Goal: Task Accomplishment & Management: Complete application form

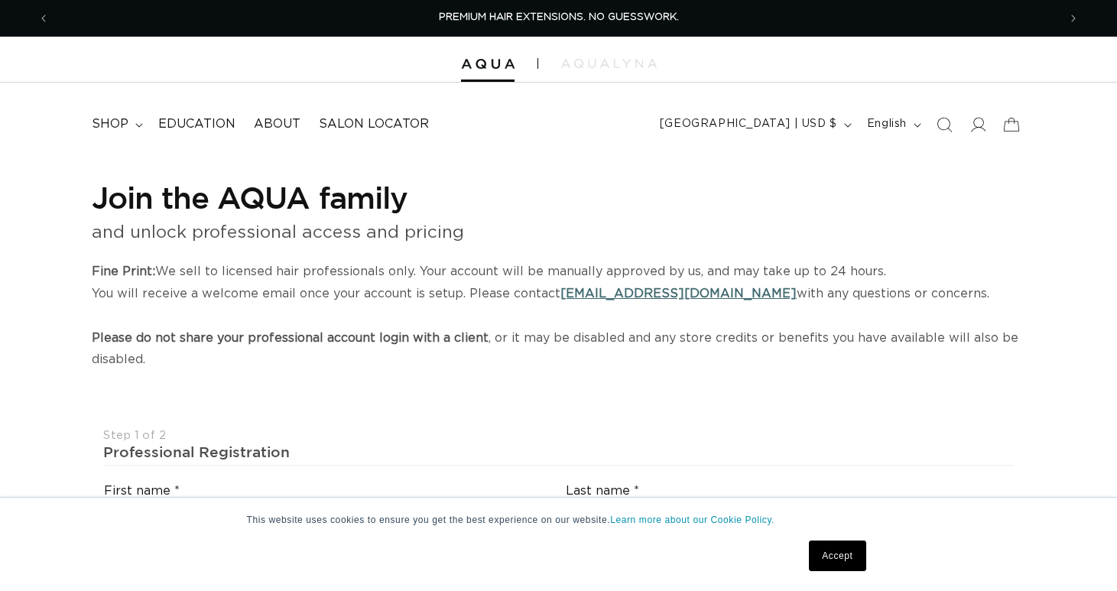
select select "US"
select select "[GEOGRAPHIC_DATA]"
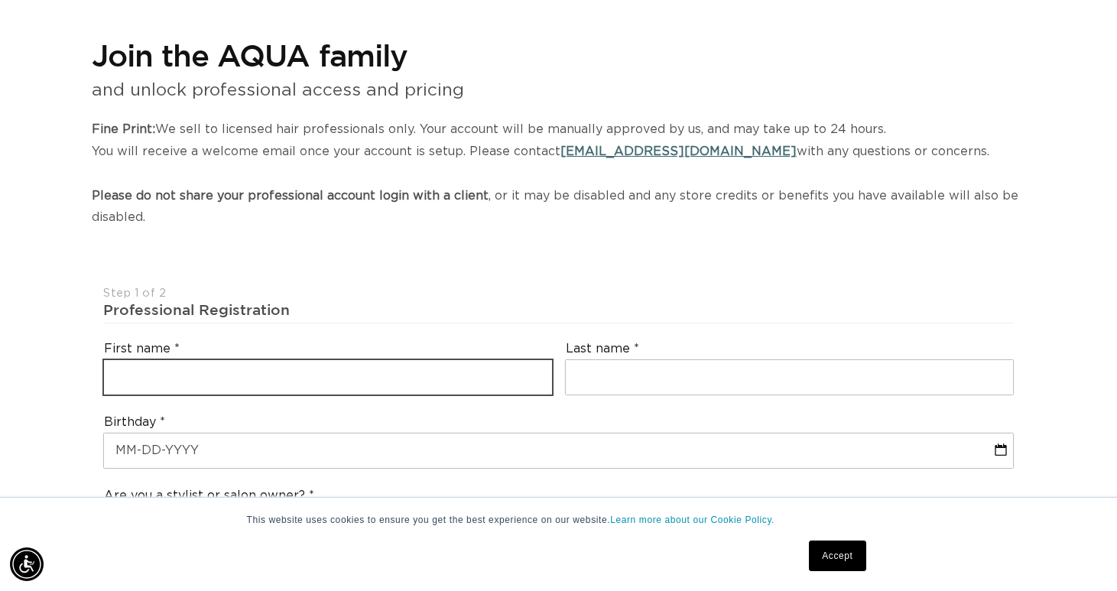
scroll to position [0, 1008]
type input "k"
type input "Kristy"
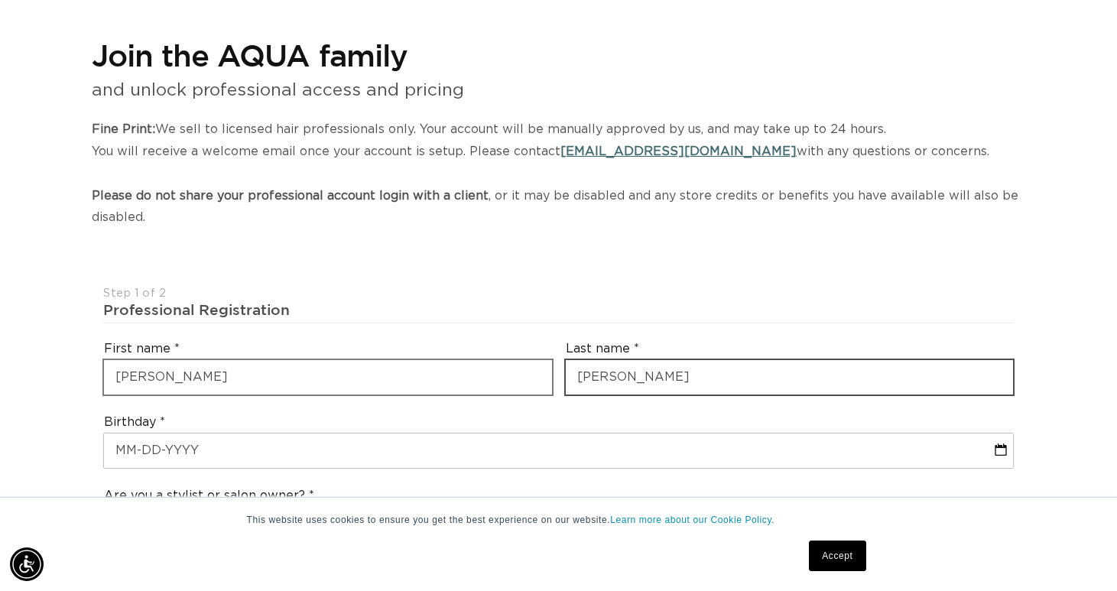
scroll to position [0, 2017]
type input "Havard"
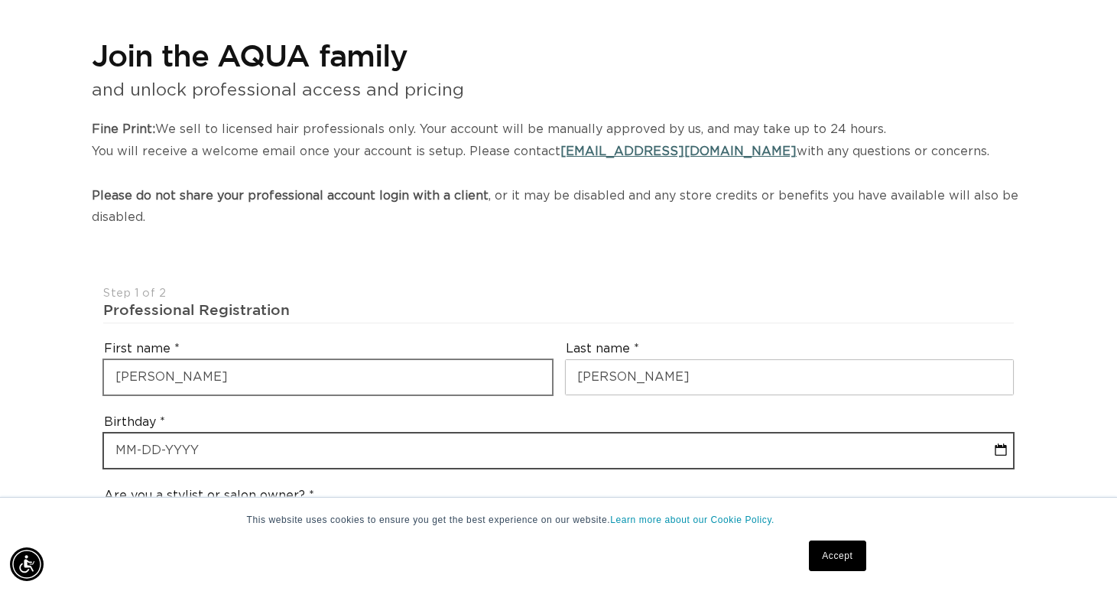
select select "8"
select select "2025"
type input "0"
select select "8"
select select "2025"
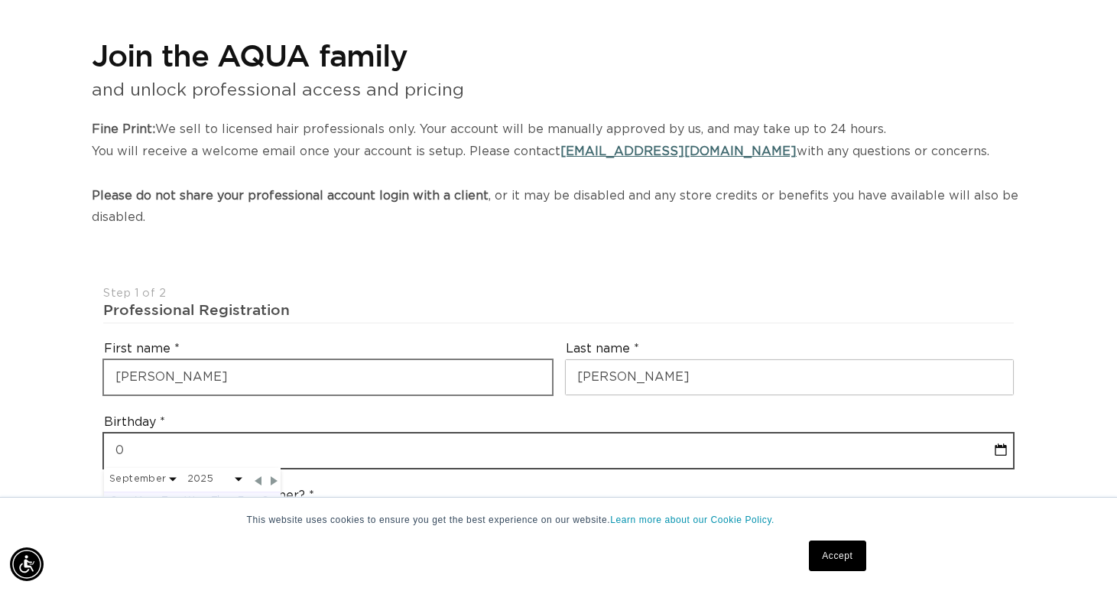
type input "09"
select select "8"
select select "2025"
type input "09/"
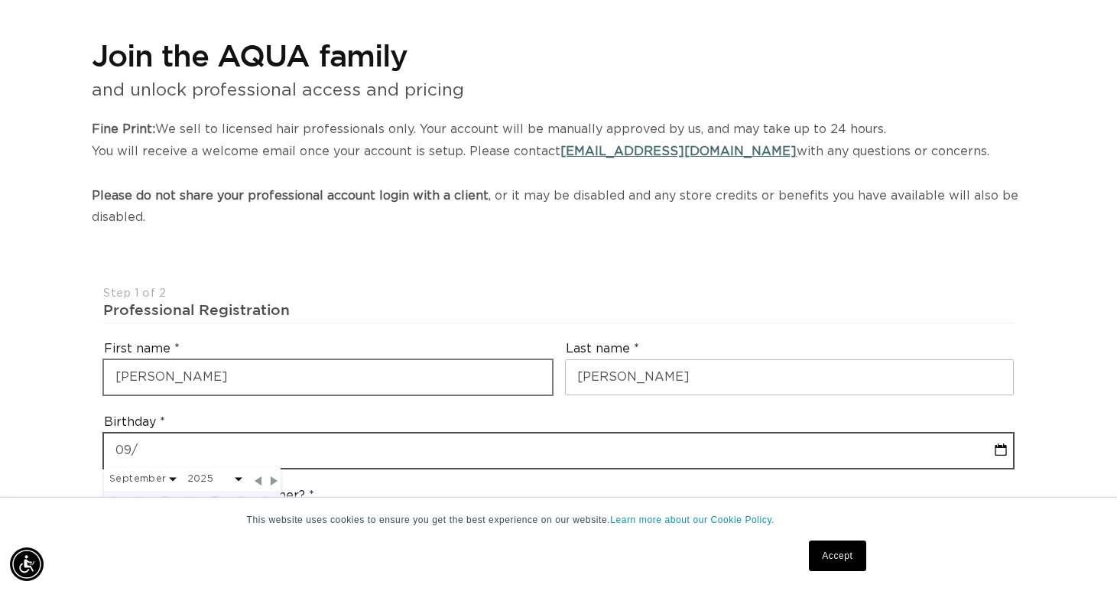
select select "8"
select select "2025"
type input "09/20"
select select "8"
select select "2025"
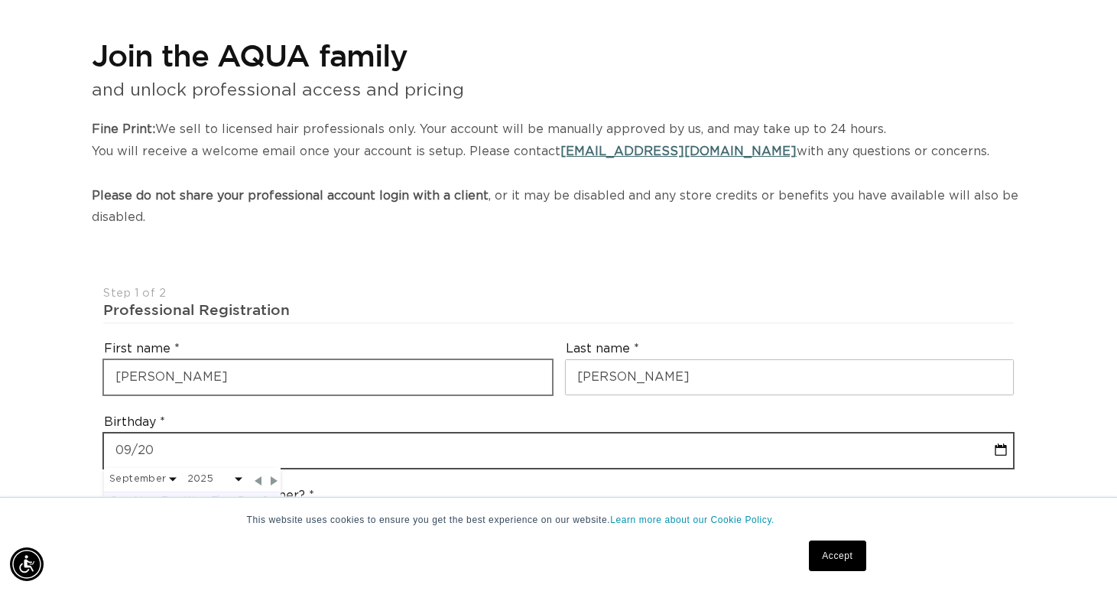
scroll to position [0, 1008]
type input "09/20/"
select select "8"
select select "2025"
type input "09/20/1"
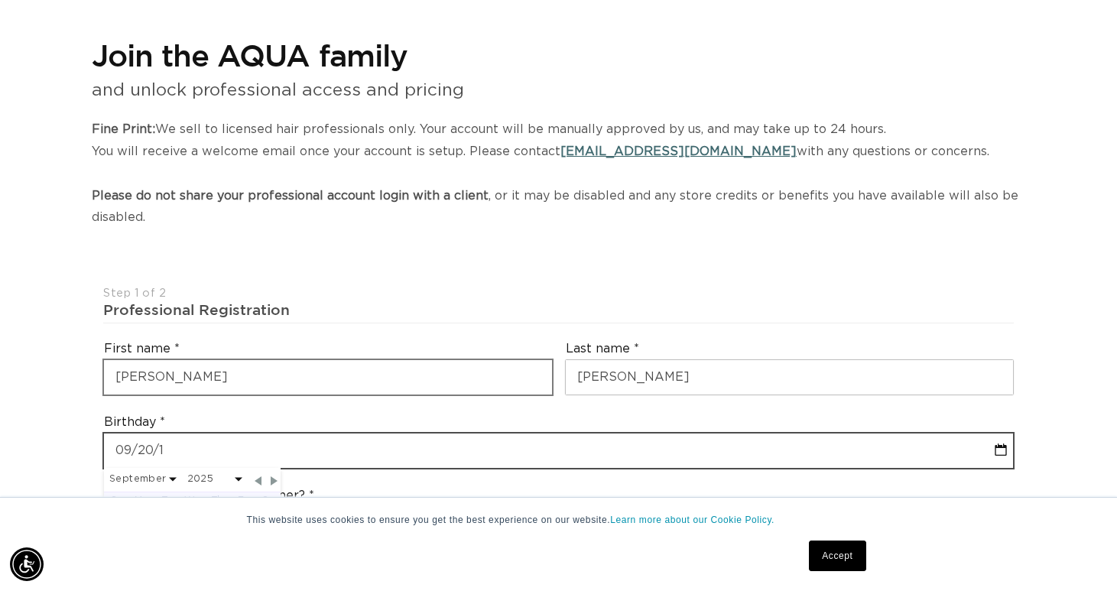
select select "8"
select select "2025"
type input "09/20/199"
select select "8"
select select "2025"
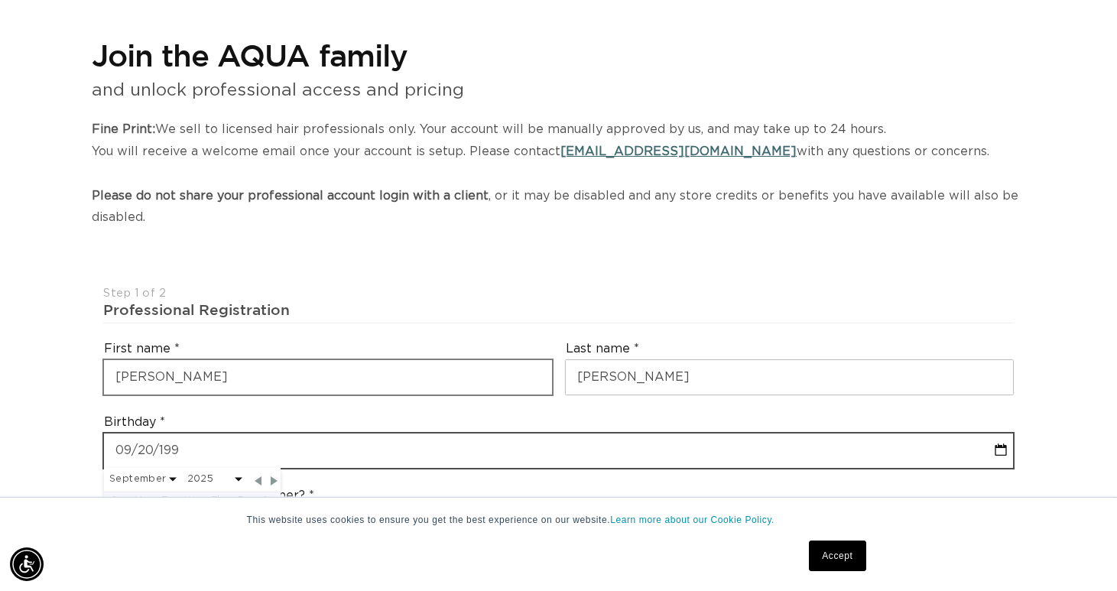
type input "09-20-1992"
select select "8"
select select "1992"
click at [227, 448] on input "09-20-1992" at bounding box center [558, 450] width 909 height 34
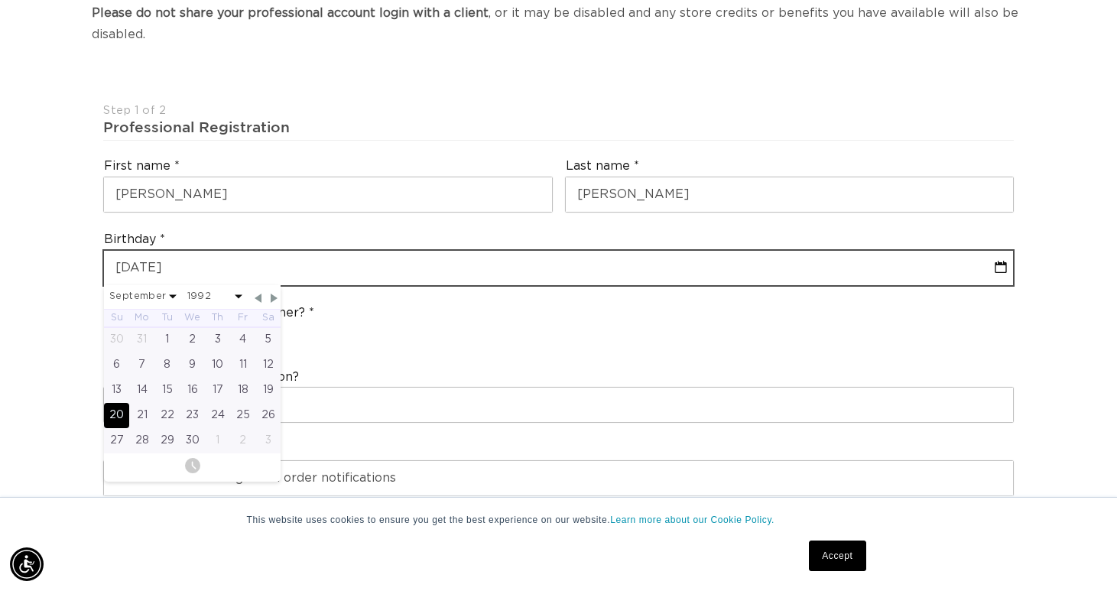
scroll to position [0, 0]
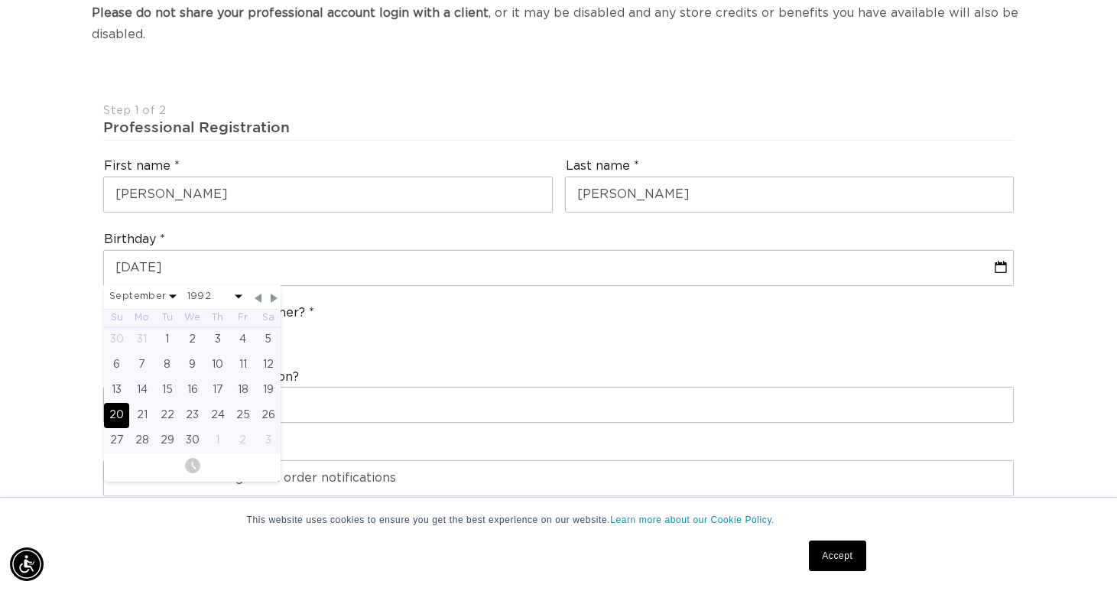
click at [368, 298] on div "Are you a stylist or salon owner? Stylist Salon Owner" at bounding box center [558, 327] width 923 height 58
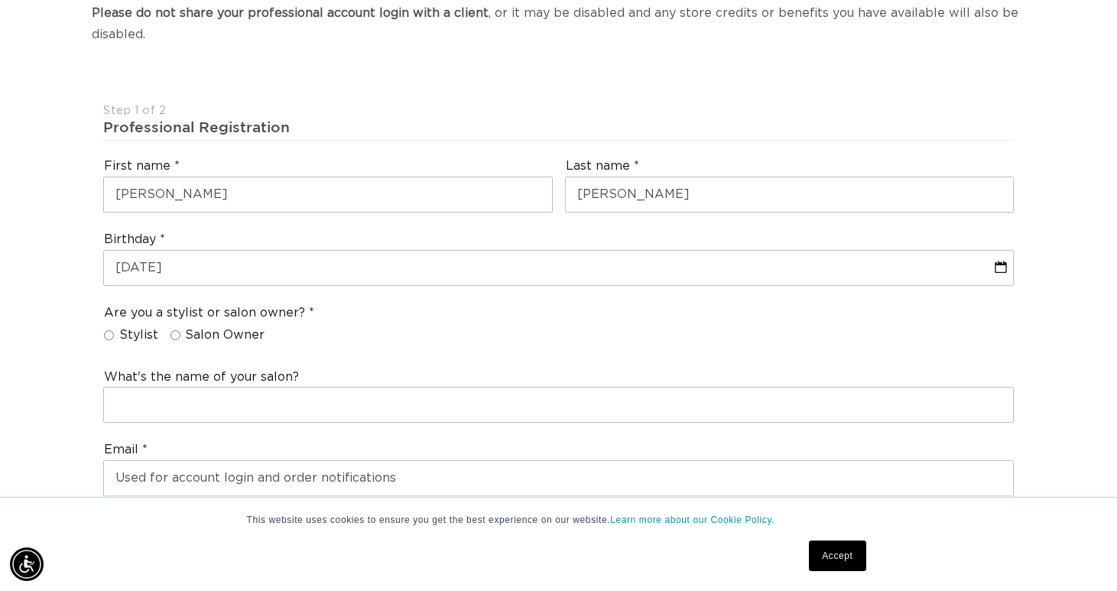
click at [177, 331] on label "Salon Owner" at bounding box center [217, 335] width 95 height 16
click at [177, 331] on input "Salon Owner" at bounding box center [175, 335] width 10 height 10
radio input "true"
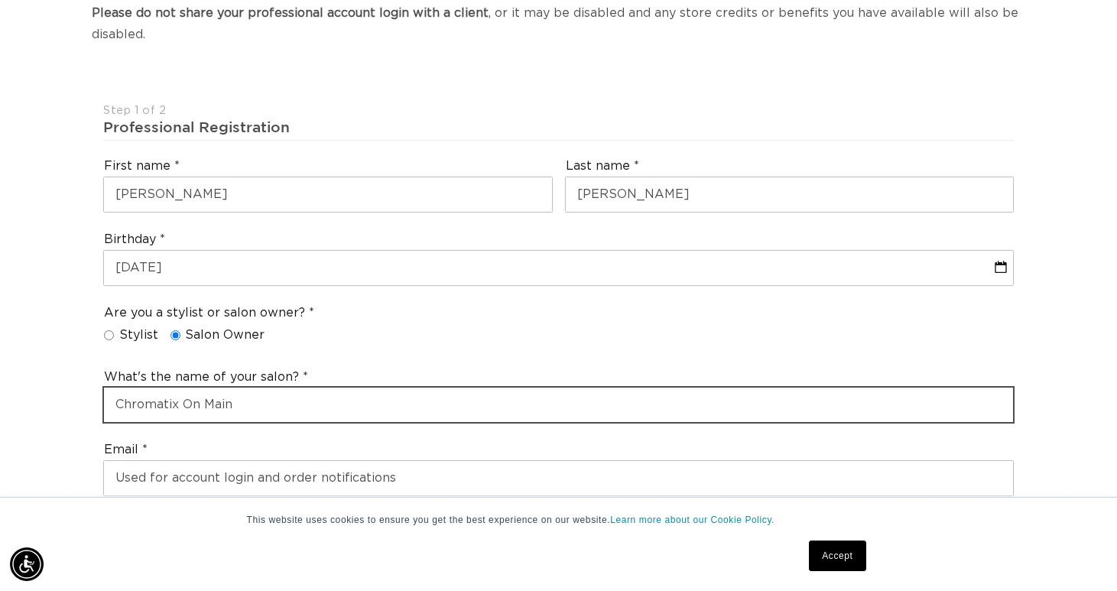
type input "Chromatix On Main"
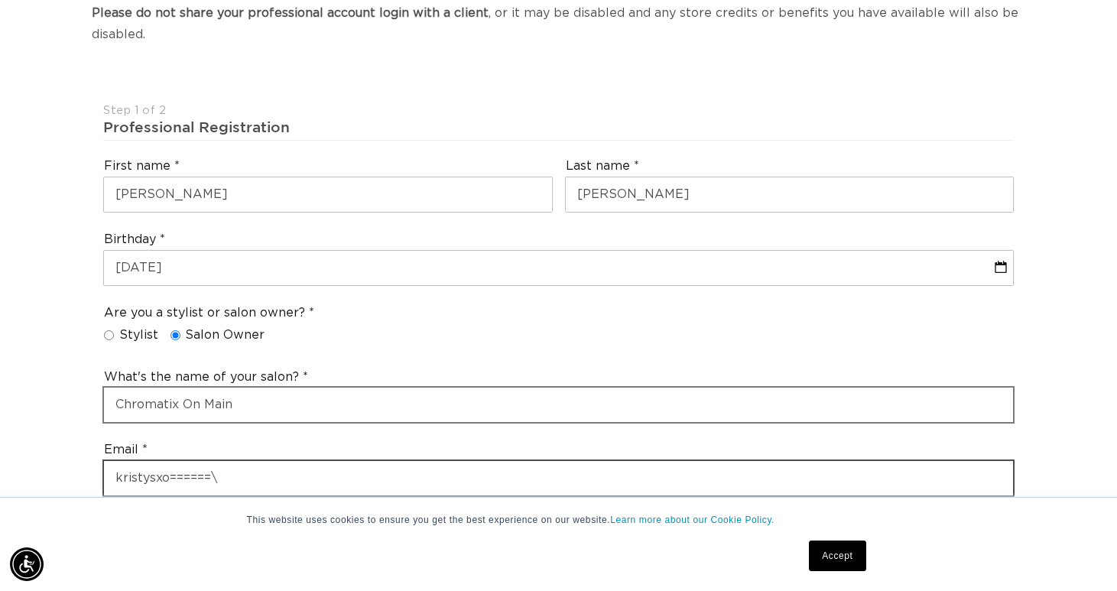
scroll to position [0, 2017]
type input "k"
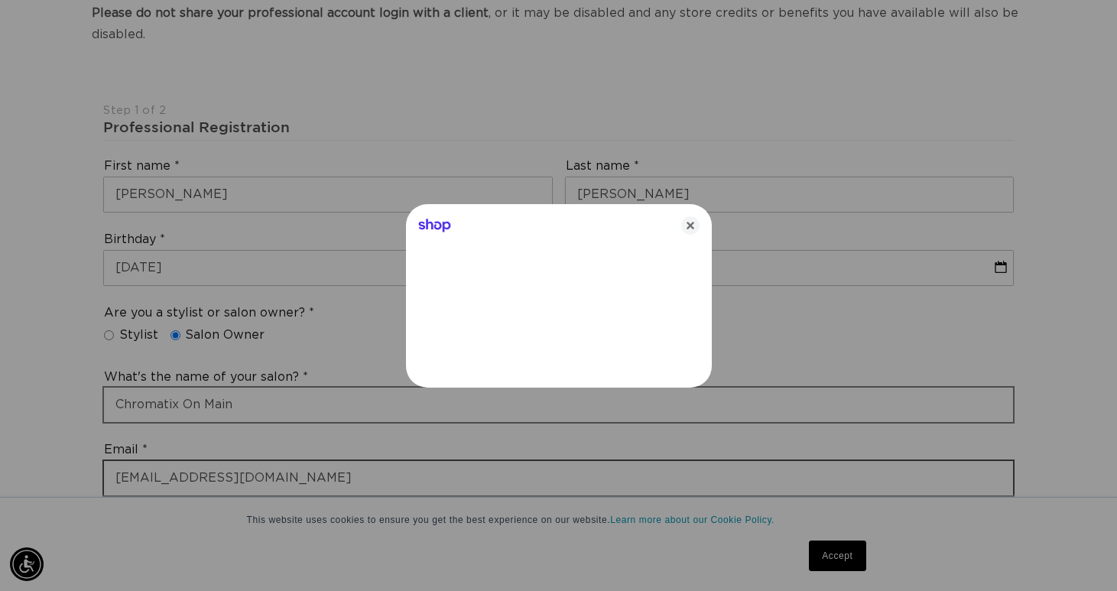
scroll to position [0, 0]
type input "chromatix2022@gmail.com"
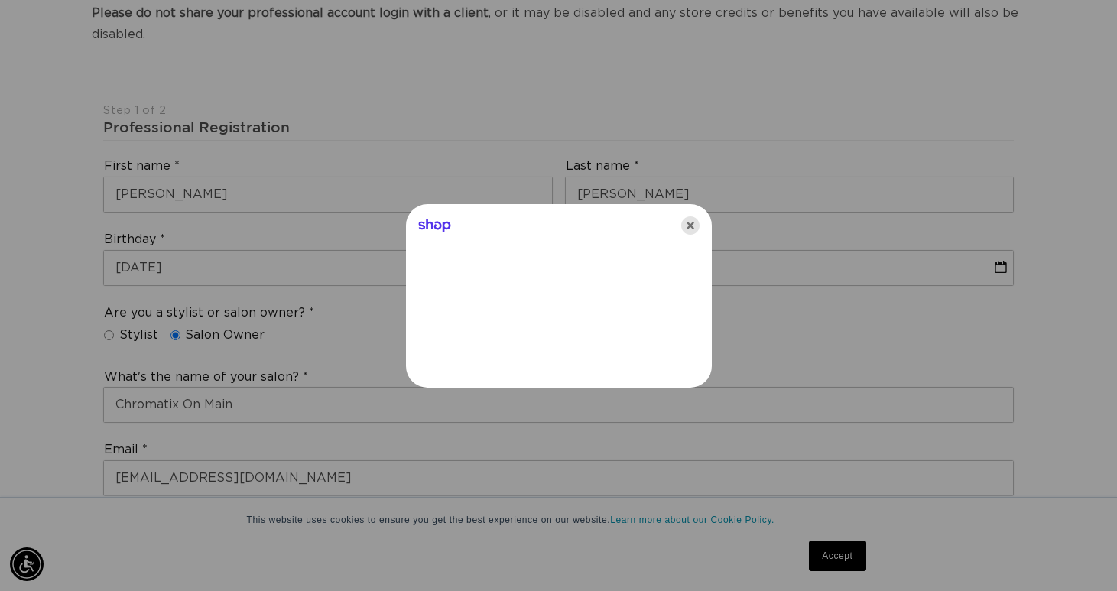
click at [692, 228] on icon "Close" at bounding box center [690, 225] width 18 height 18
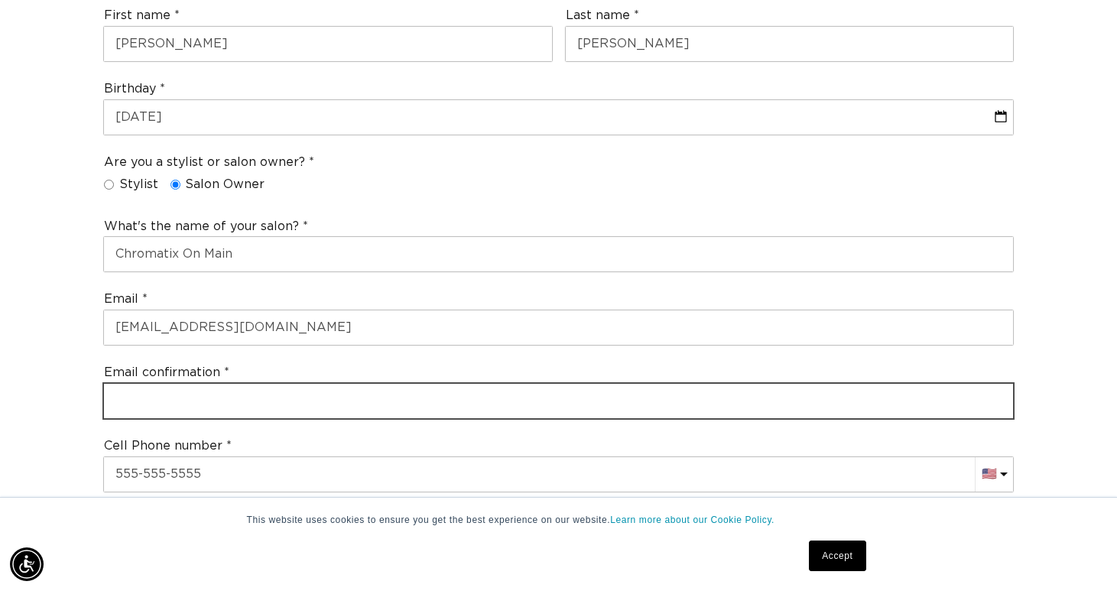
scroll to position [0, 2017]
type input "C"
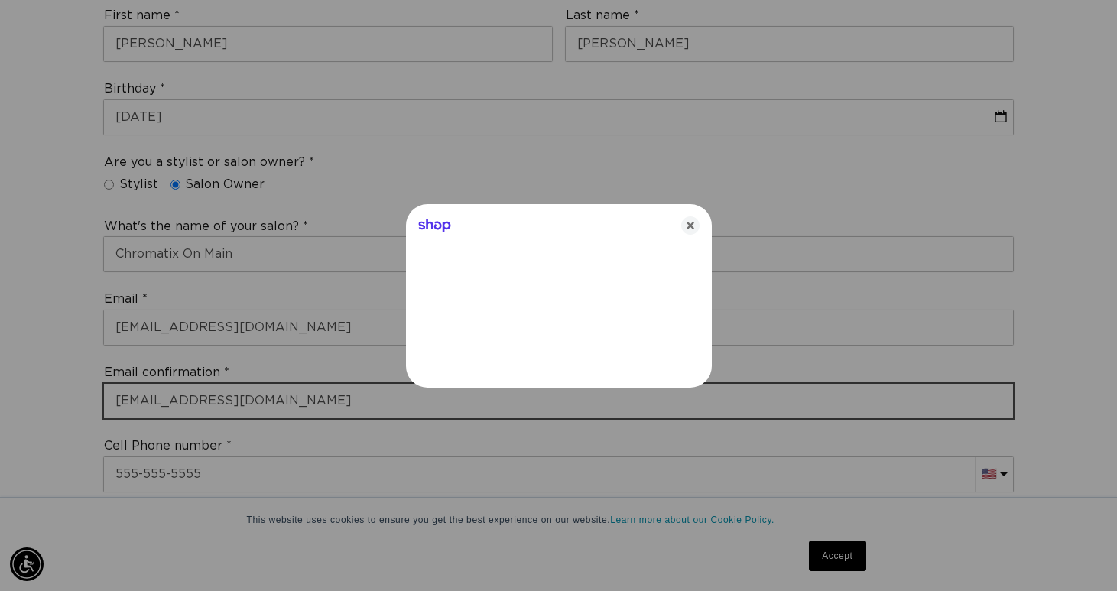
type input "chromatix2022@gmail.com"
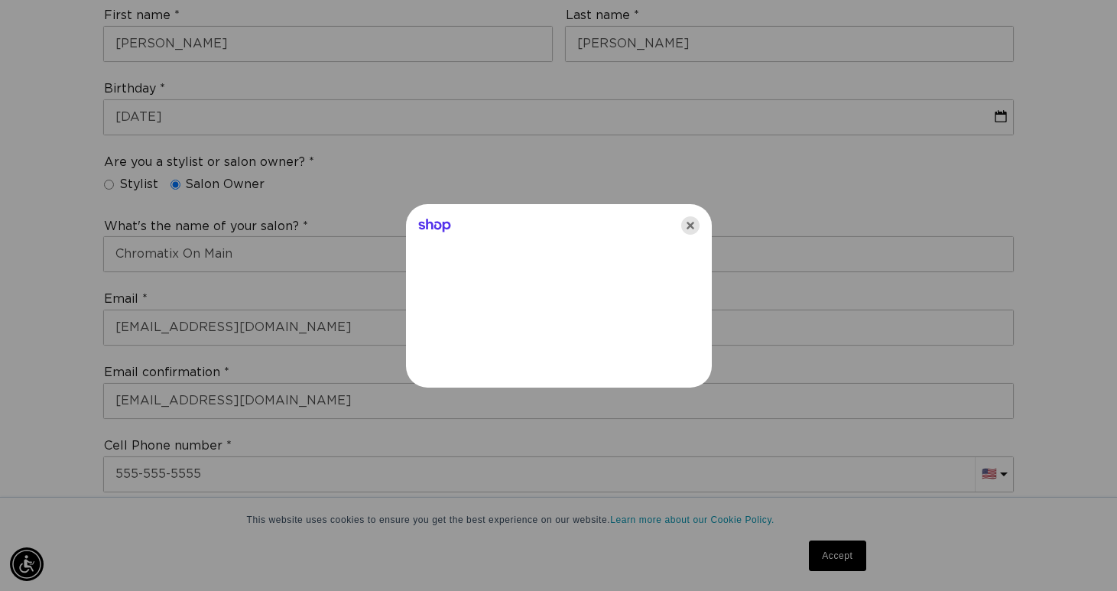
click at [690, 221] on icon "Close" at bounding box center [690, 225] width 18 height 18
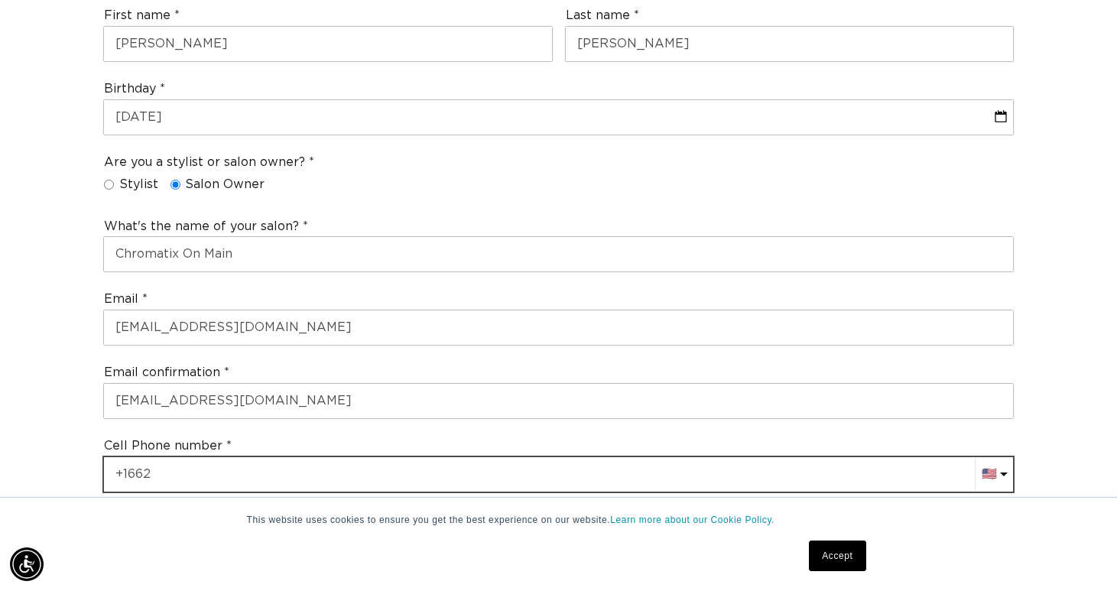
scroll to position [0, 1008]
type input "+1 662 552 8289"
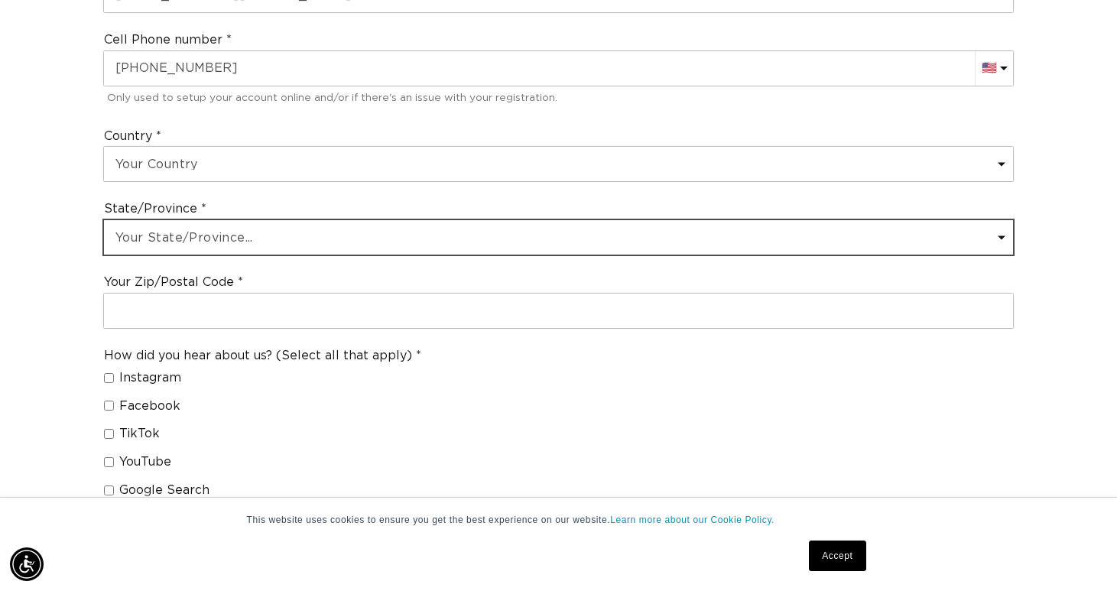
scroll to position [0, 2017]
select select "Mississippi"
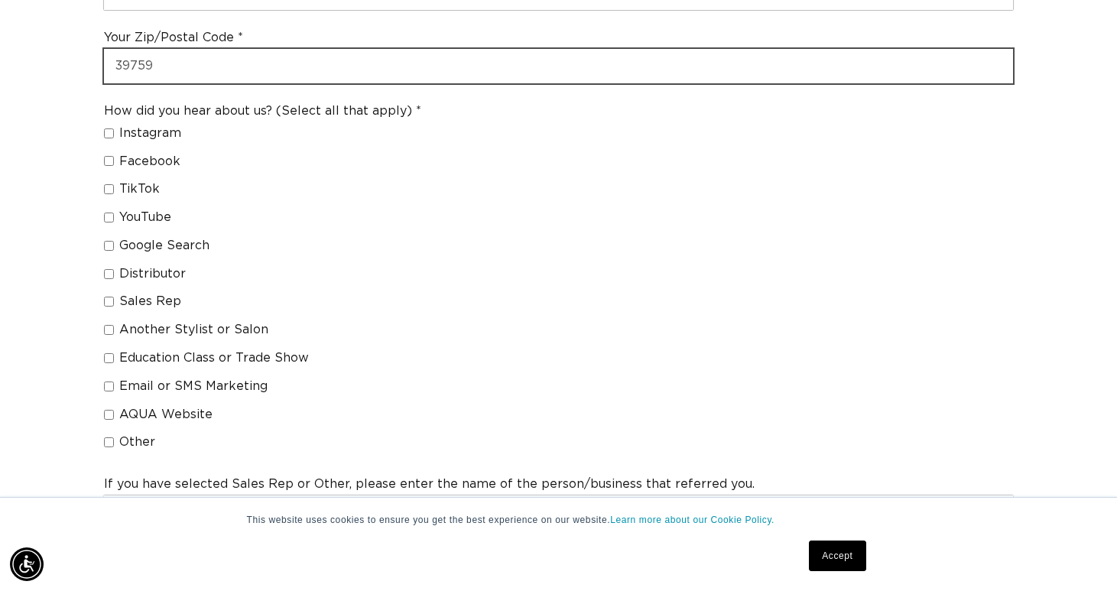
scroll to position [0, 0]
type input "39759"
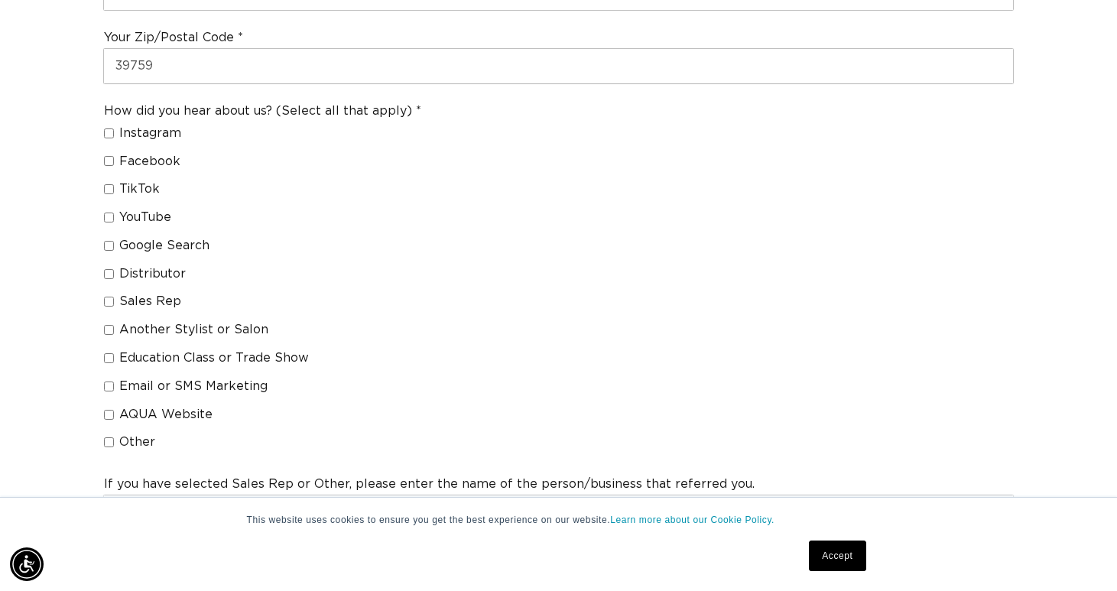
click at [111, 353] on input "Education Class or Trade Show" at bounding box center [109, 358] width 10 height 10
checkbox input "true"
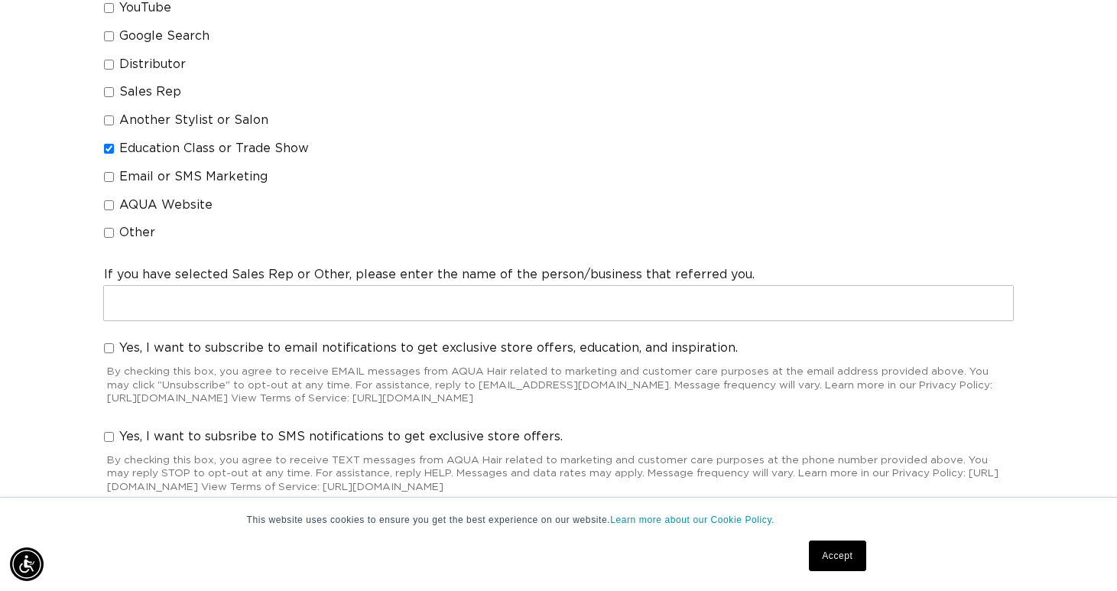
click at [110, 343] on input "Yes, I want to subscribe to email notifications to get exclusive store offers, …" at bounding box center [109, 348] width 10 height 10
checkbox input "true"
click at [110, 432] on input "Yes, I want to subsribe to SMS notifications to get exclusive store offers." at bounding box center [109, 437] width 10 height 10
checkbox input "true"
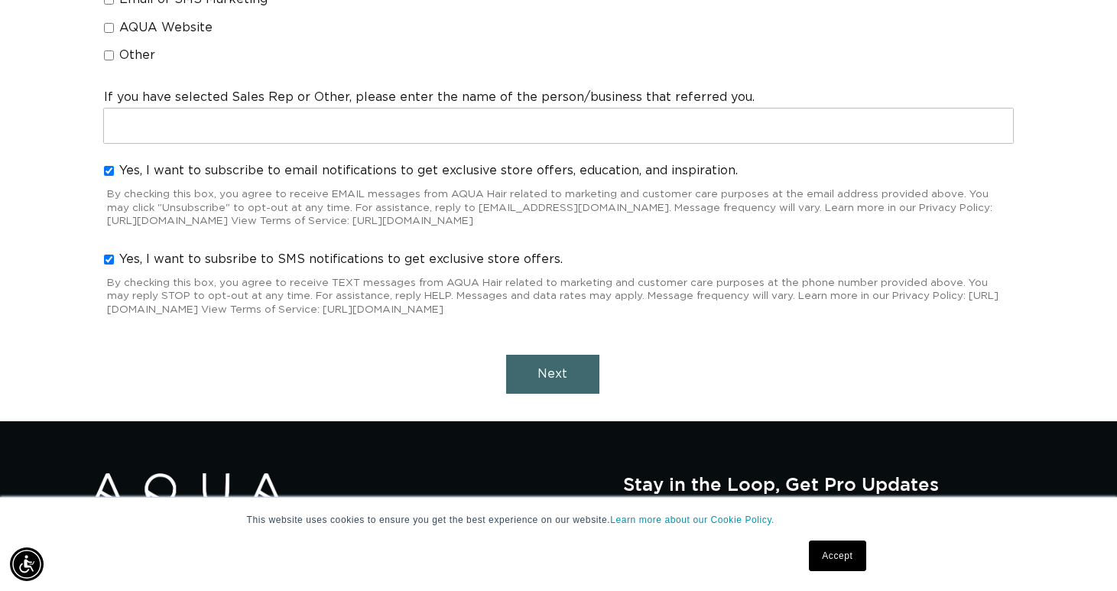
scroll to position [1516, 0]
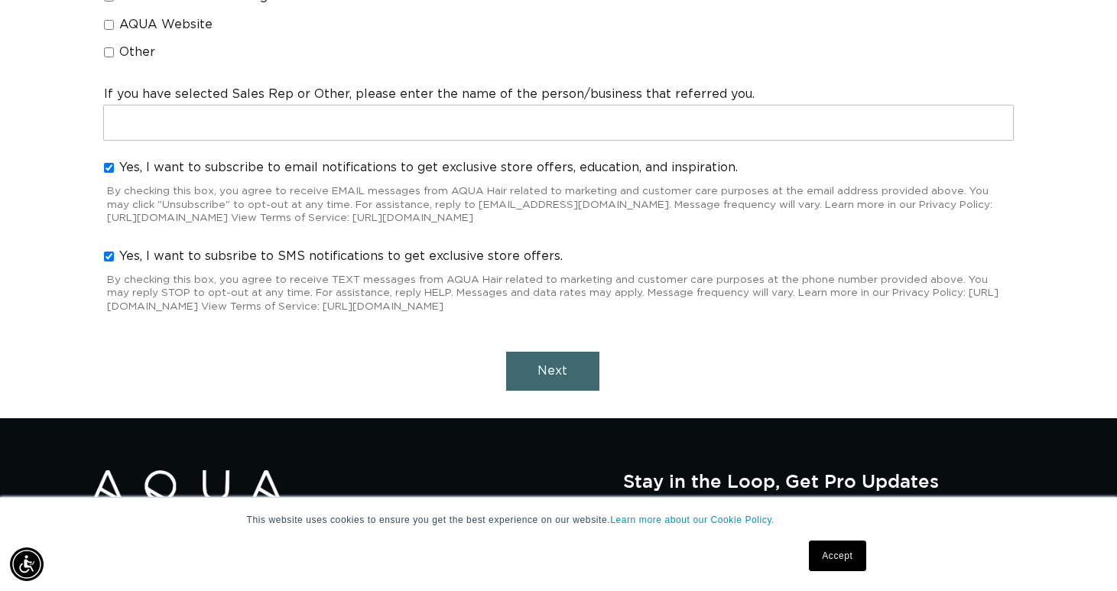
click at [520, 352] on button "Next" at bounding box center [552, 371] width 93 height 39
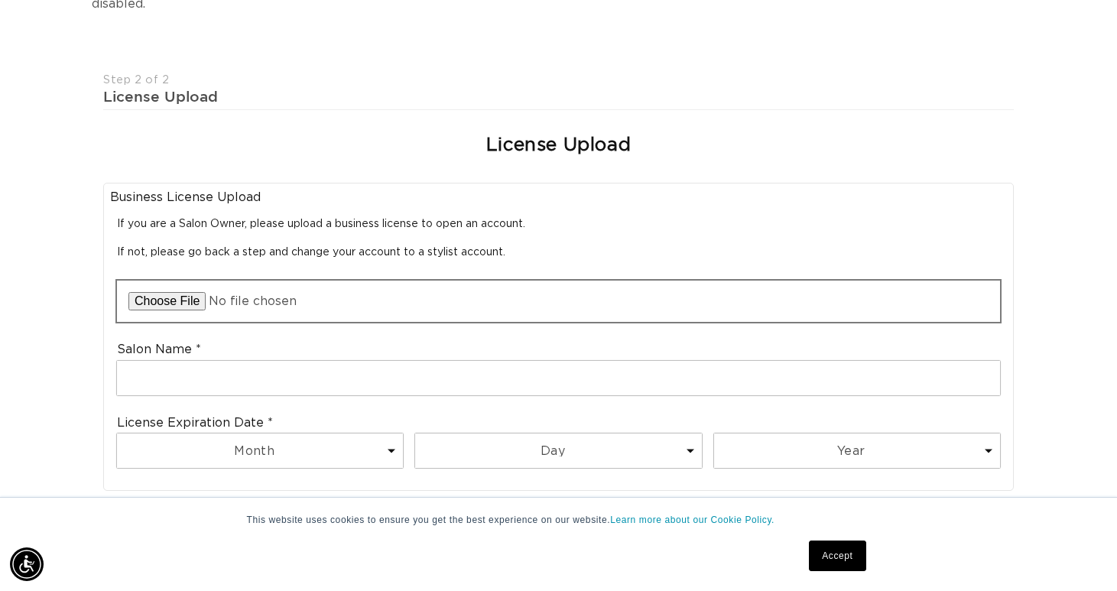
scroll to position [0, 2017]
click at [191, 300] on input "file" at bounding box center [558, 301] width 883 height 41
type input "C:\fakepath\IMG_0908.jpeg"
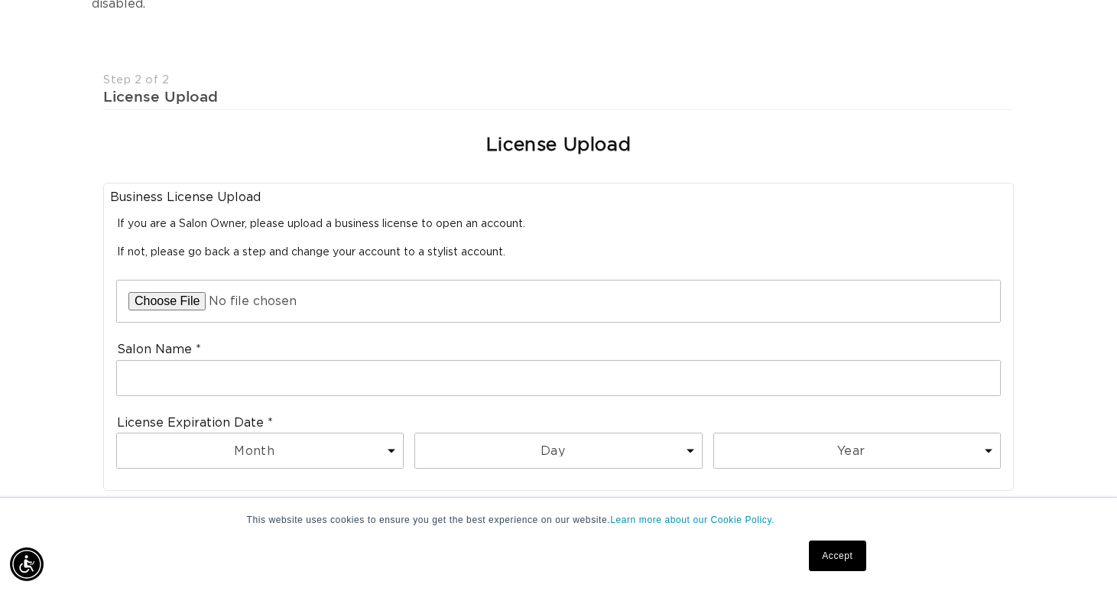
scroll to position [0, 0]
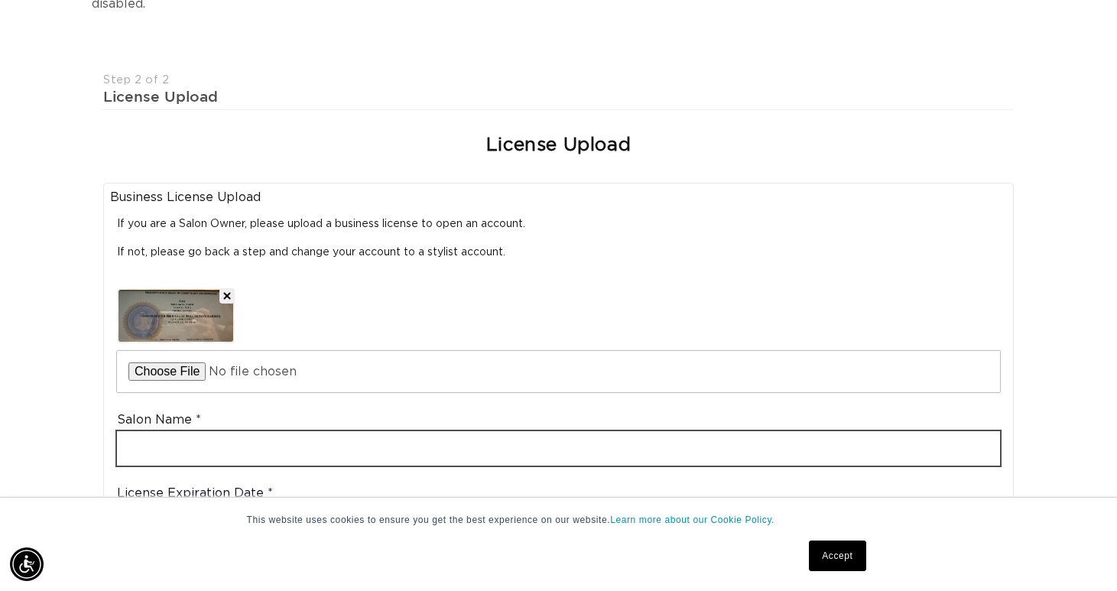
click at [245, 441] on input "text" at bounding box center [558, 448] width 883 height 34
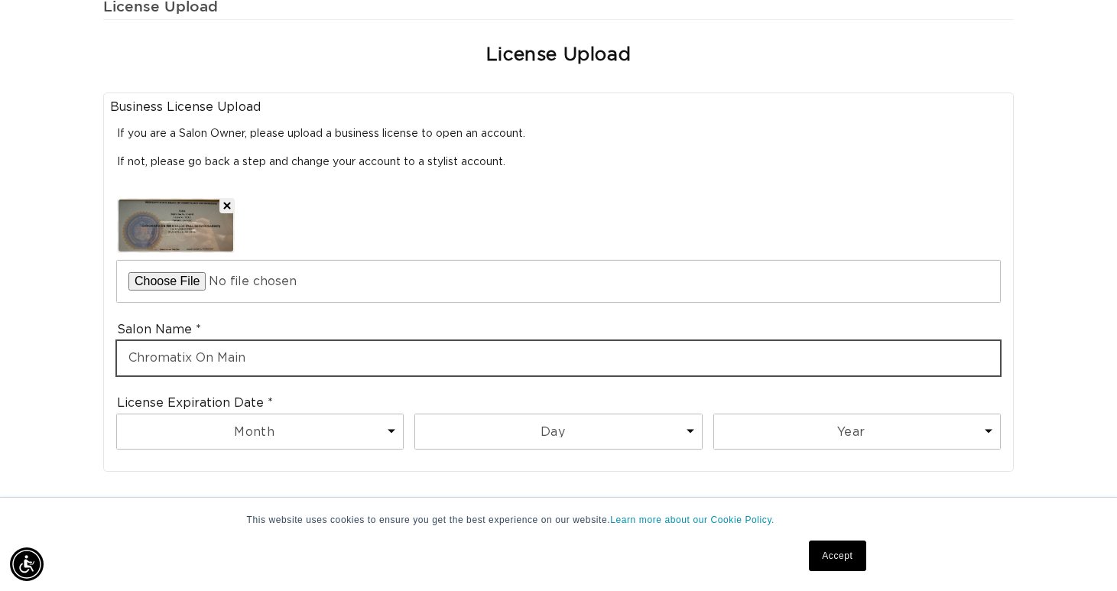
scroll to position [511, 0]
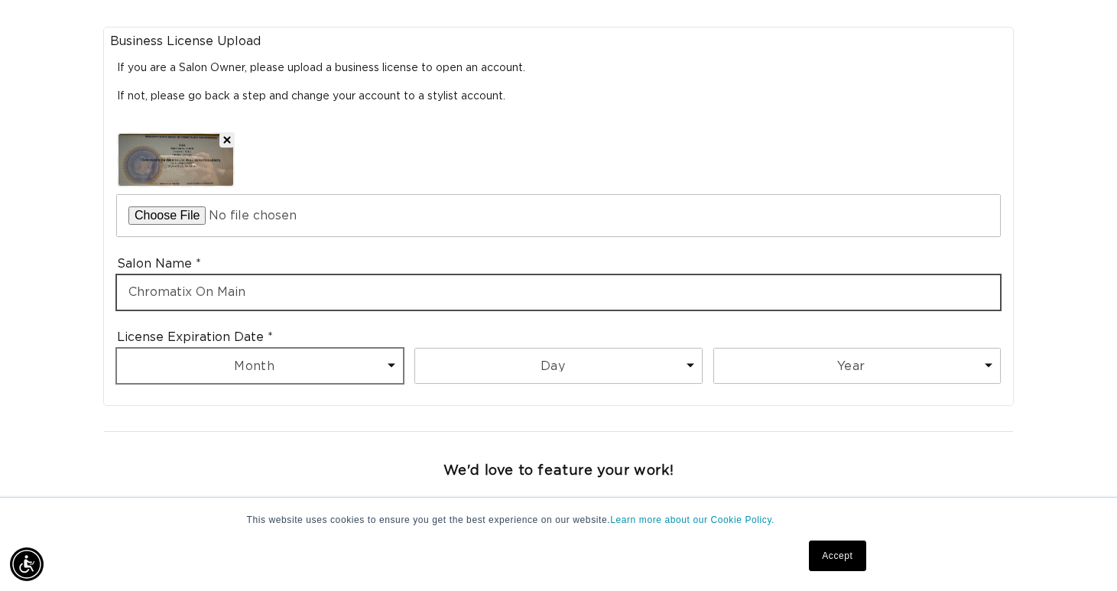
type input "Chromatix On Main"
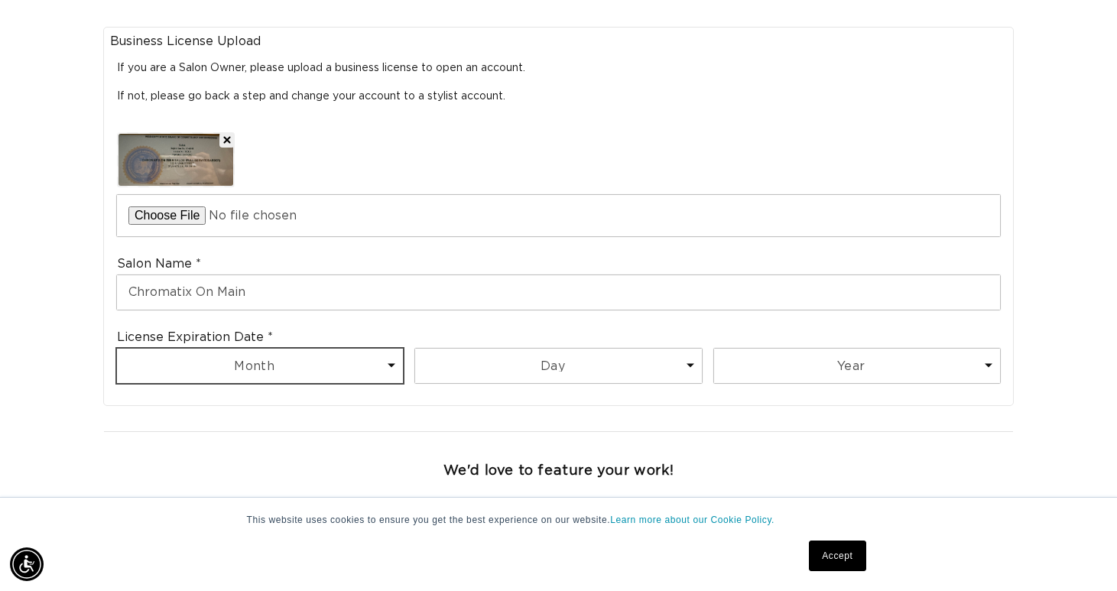
scroll to position [0, 0]
select select "8"
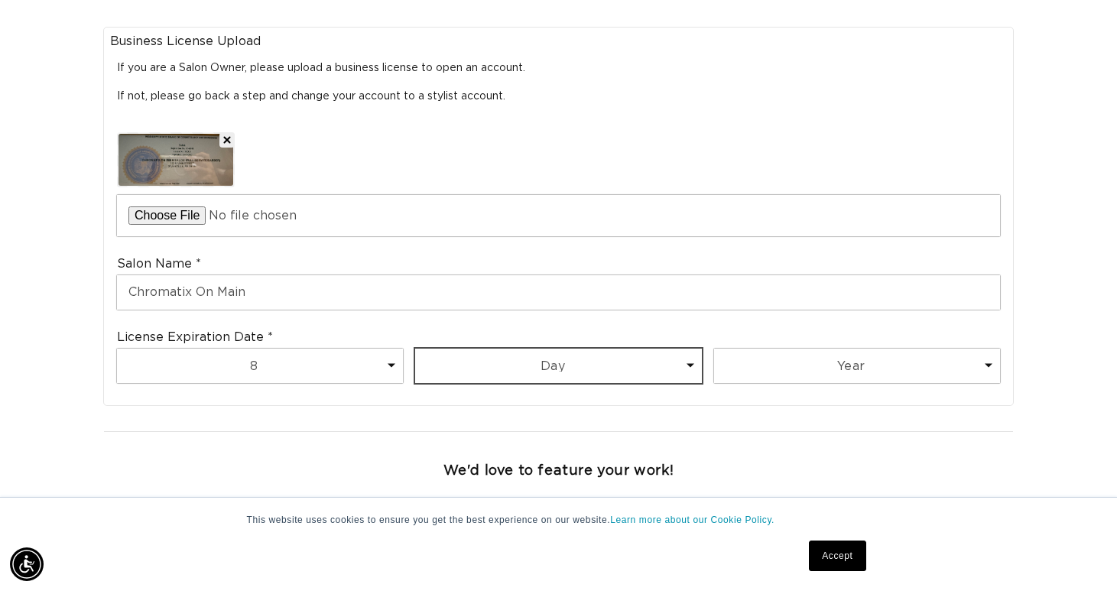
scroll to position [0, 2017]
select select "15"
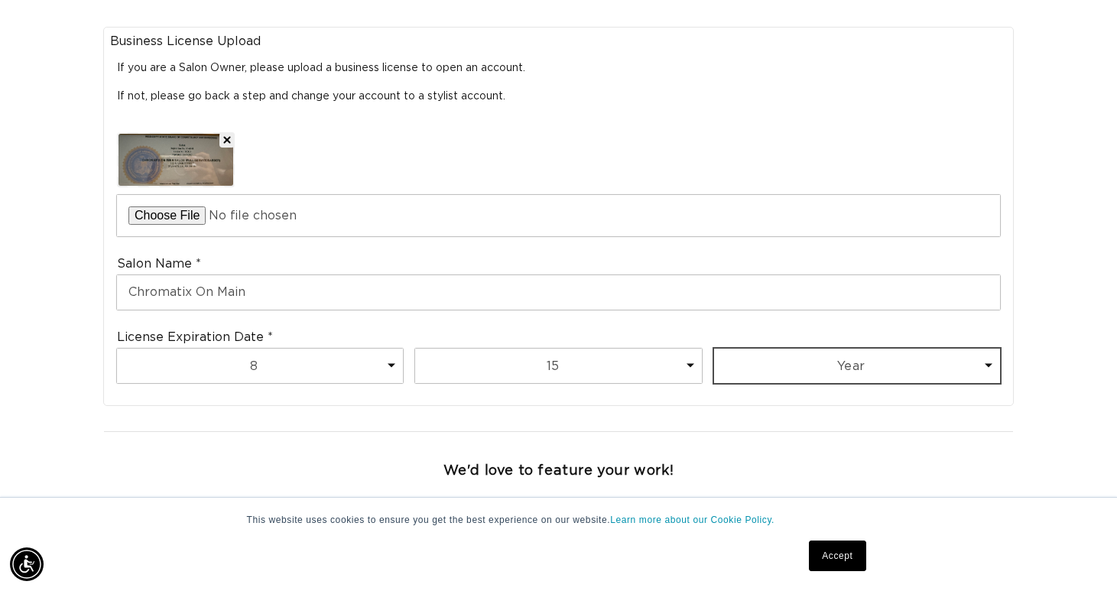
select select "2027"
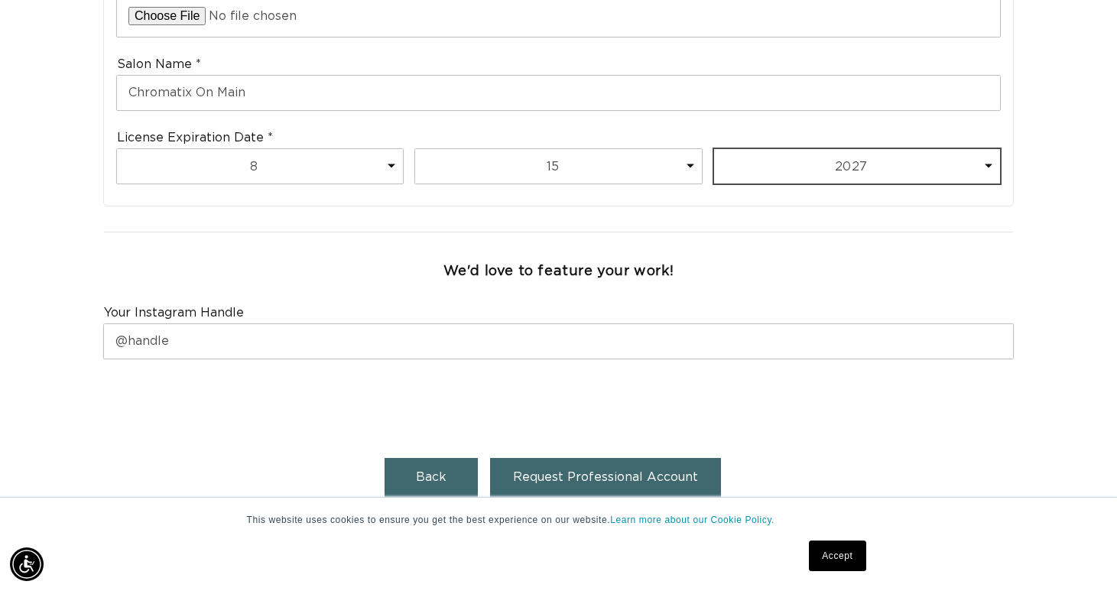
scroll to position [712, 0]
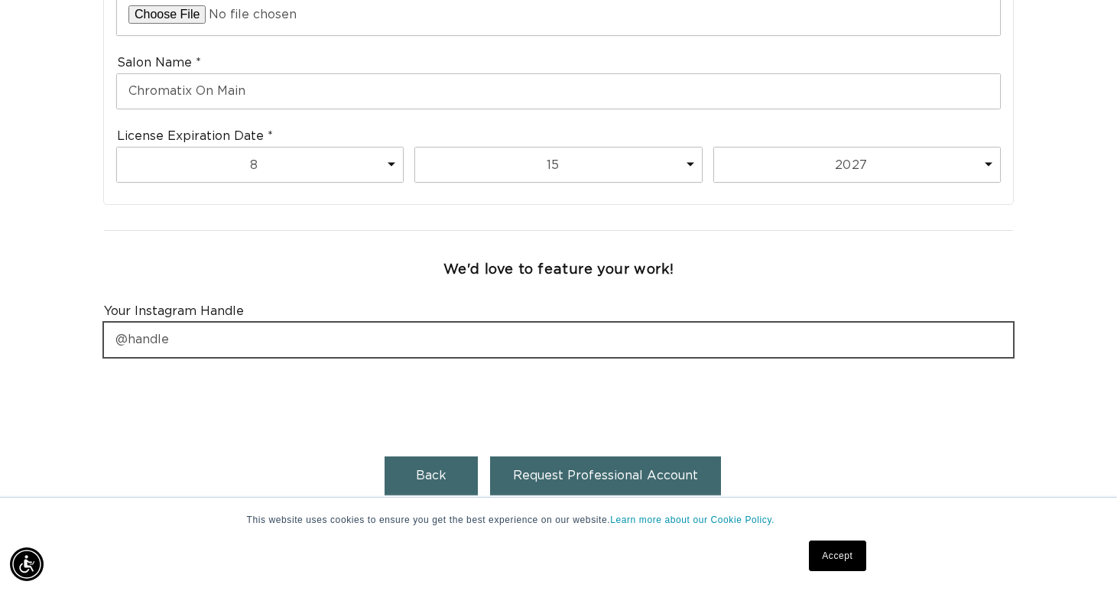
click at [729, 338] on input "text" at bounding box center [558, 340] width 909 height 34
type input "c"
type input "@chromatixonmainsalon"
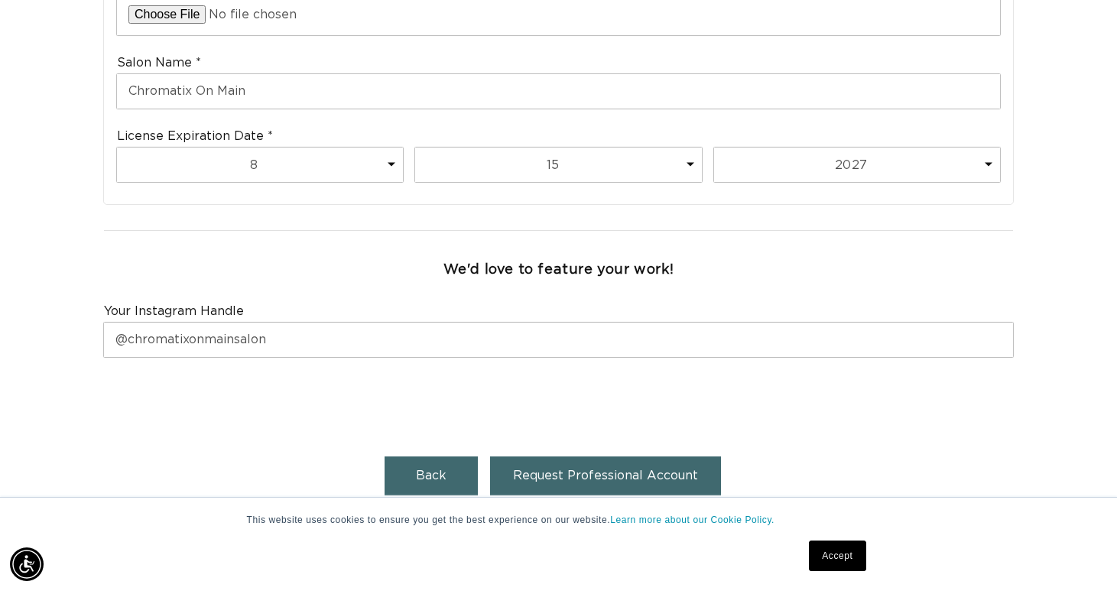
click at [686, 469] on span "Request Professional Account" at bounding box center [605, 475] width 185 height 12
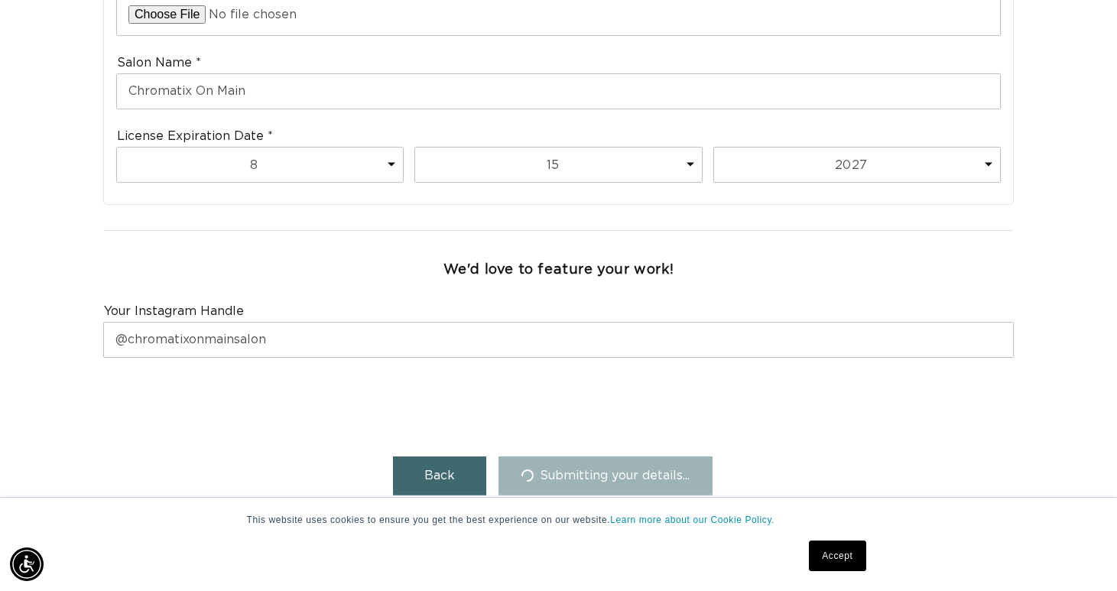
scroll to position [0, 2017]
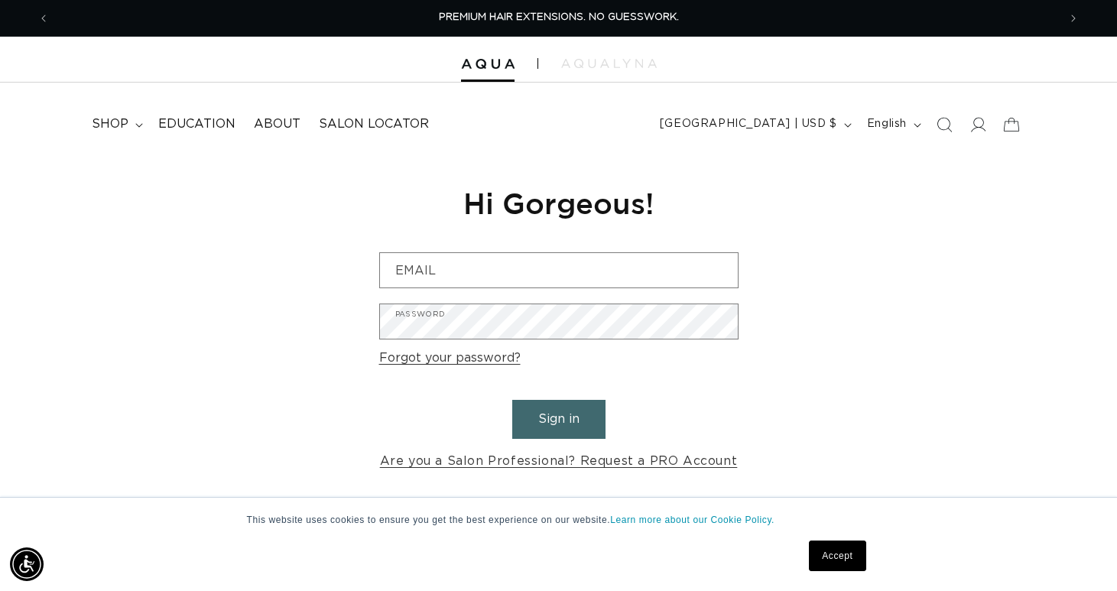
click at [839, 549] on link "Accept" at bounding box center [837, 555] width 57 height 31
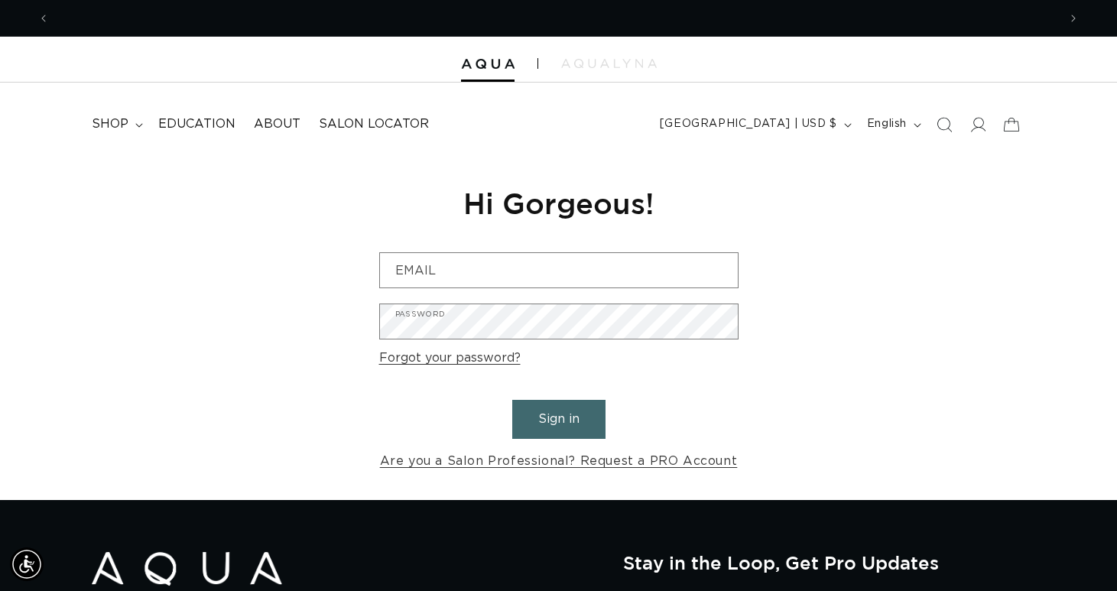
scroll to position [0, 2017]
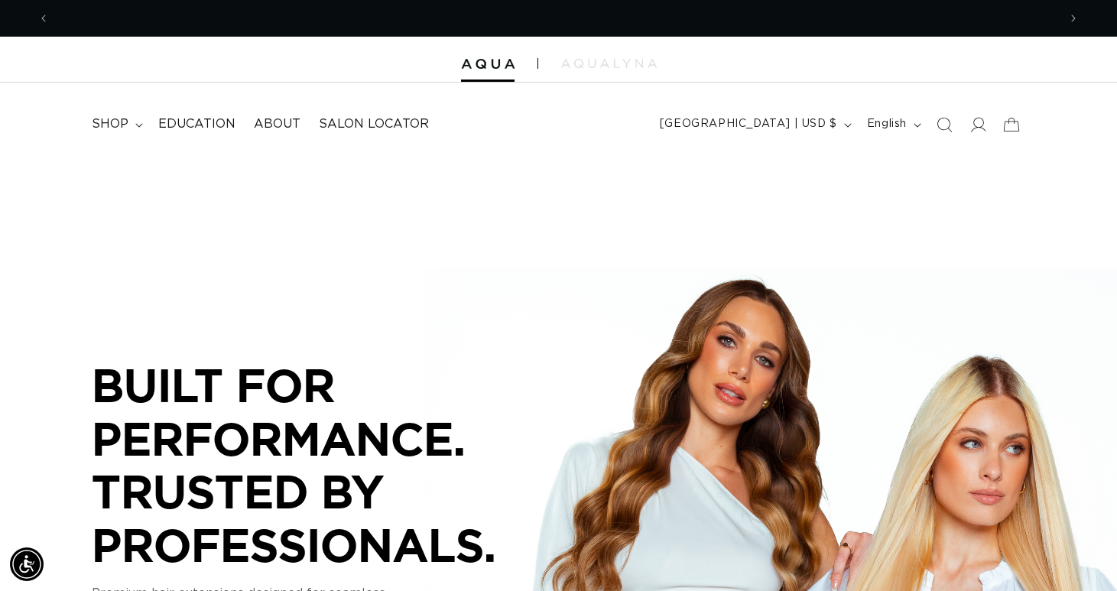
scroll to position [0, 1008]
drag, startPoint x: 0, startPoint y: 0, endPoint x: 637, endPoint y: 325, distance: 714.9
click at [607, 325] on div "BUILT FOR PERFORMANCE. TRUSTED BY PROFESSIONALS. Premium hair extensions design…" at bounding box center [558, 501] width 1117 height 688
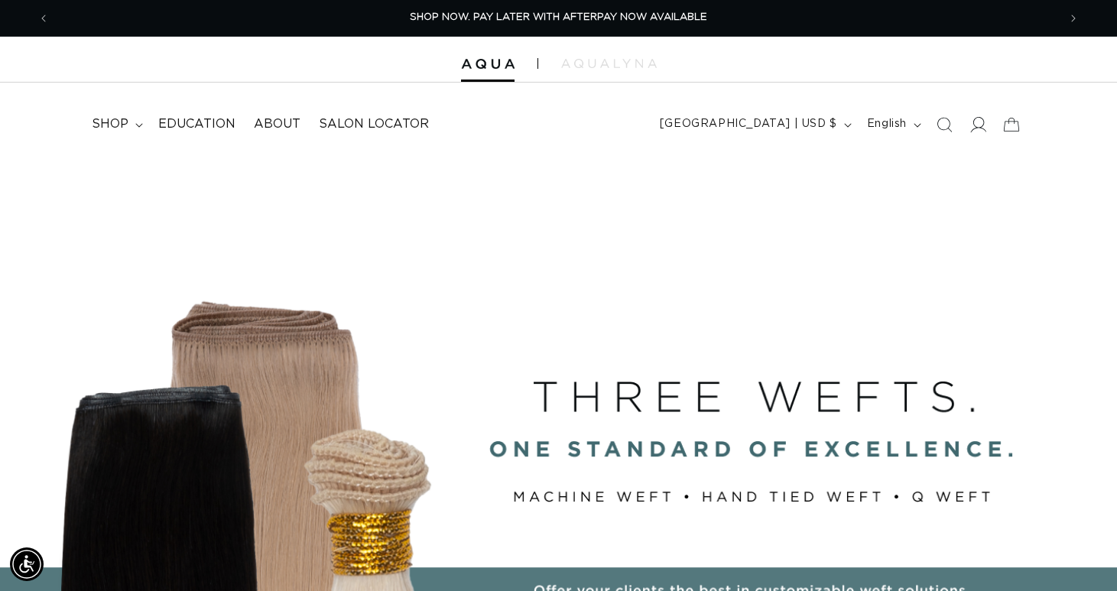
click at [975, 128] on icon at bounding box center [977, 124] width 16 height 16
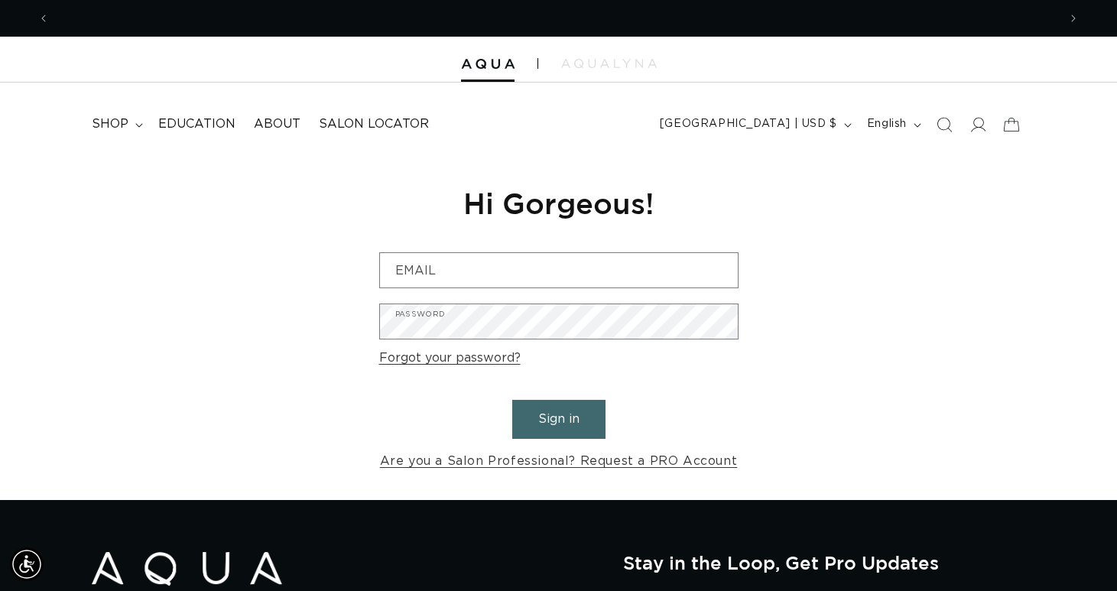
scroll to position [0, 1008]
click at [975, 129] on icon at bounding box center [977, 124] width 16 height 16
click at [981, 118] on icon at bounding box center [977, 124] width 16 height 16
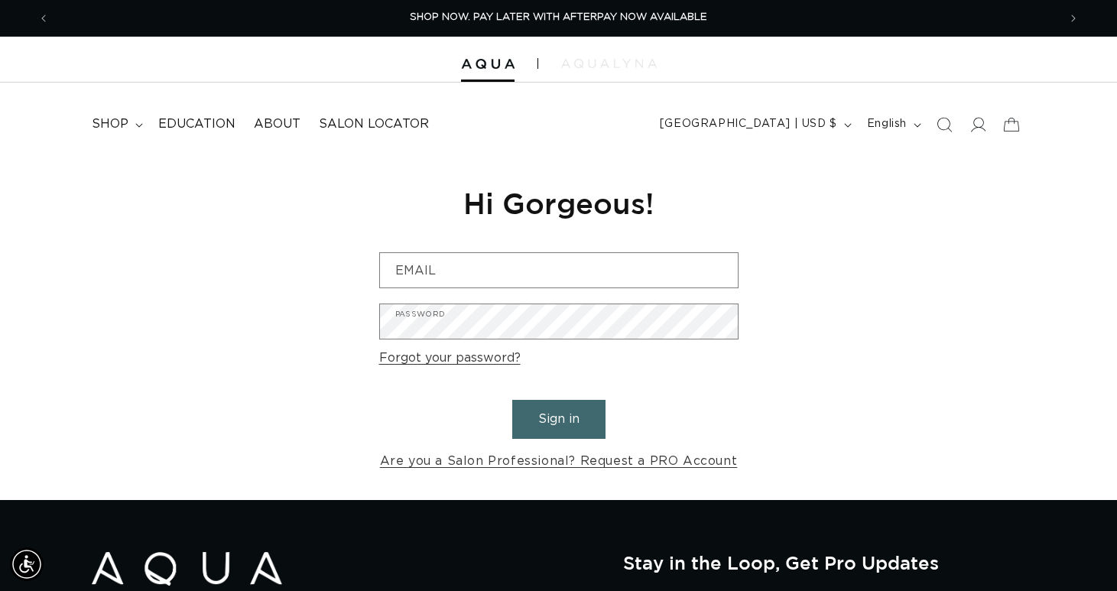
click at [579, 66] on img at bounding box center [609, 63] width 96 height 9
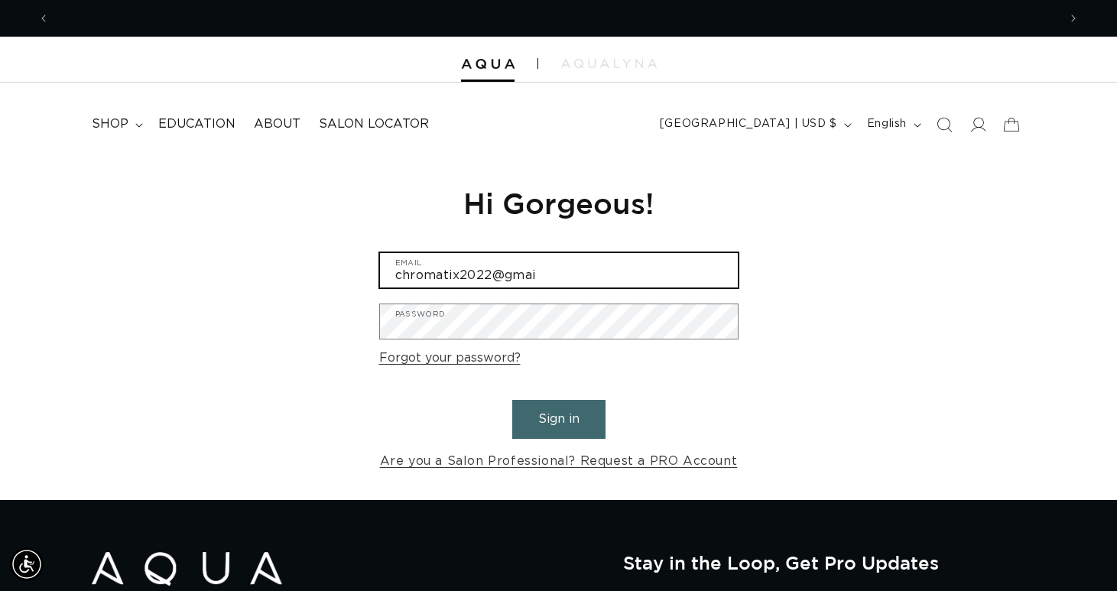
scroll to position [0, 0]
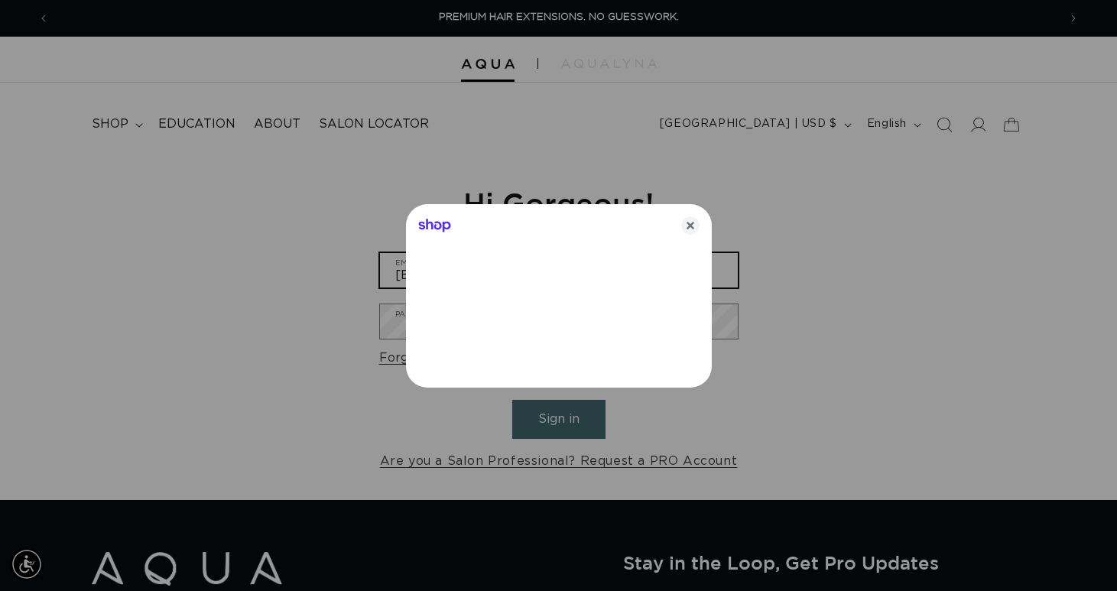
type input "chromatix2022@gmail.com"
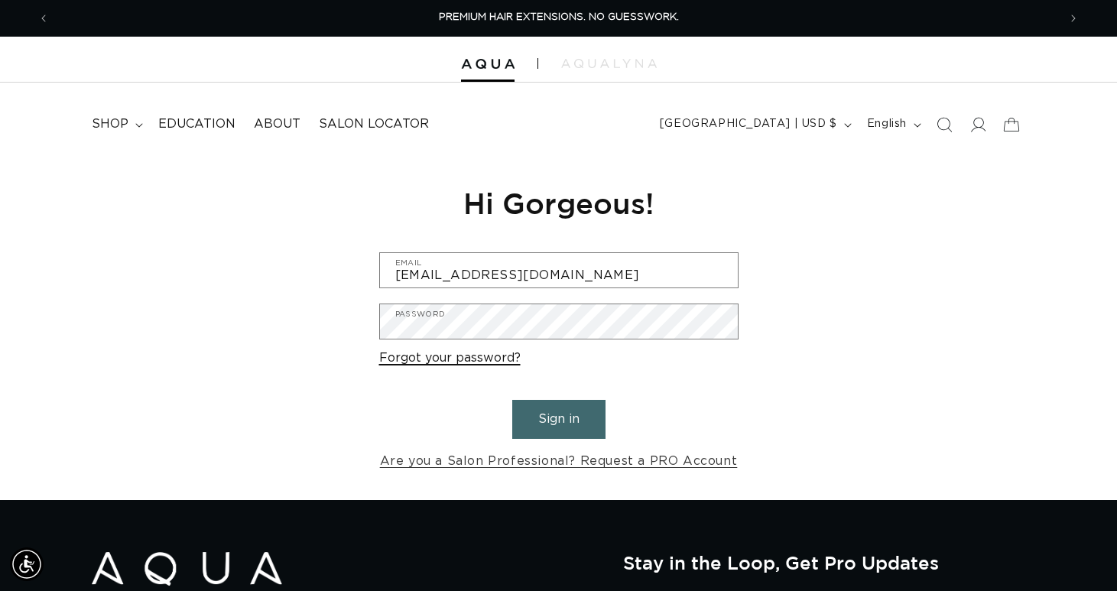
click at [446, 363] on link "Forgot your password?" at bounding box center [449, 358] width 141 height 22
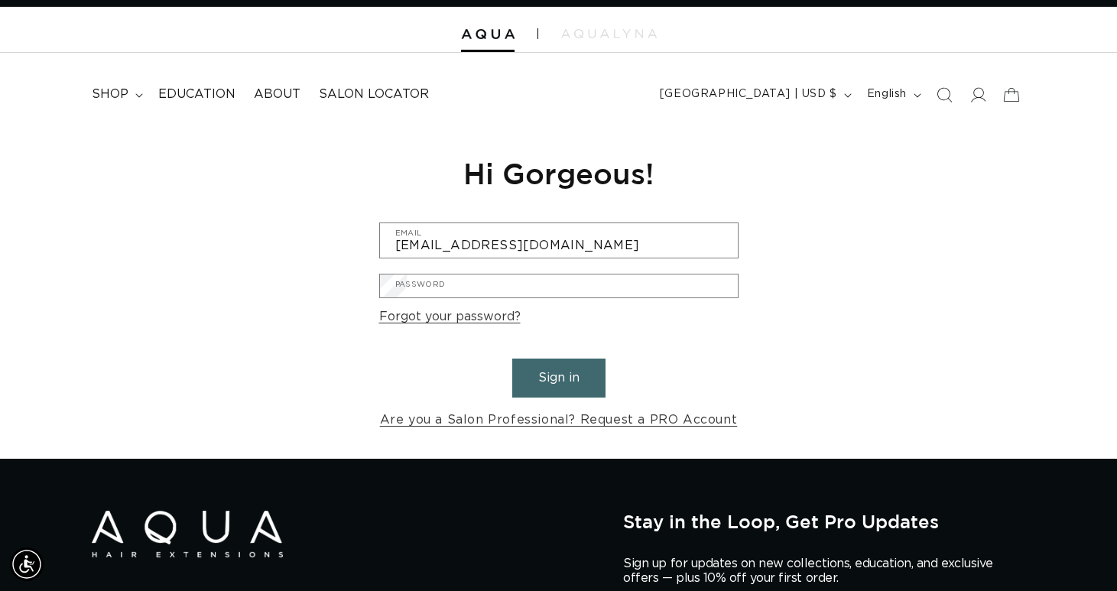
scroll to position [0, 1008]
click at [0, 0] on form "Email Submit Cancel" at bounding box center [0, 0] width 0 height 0
click at [0, 0] on input "Email" at bounding box center [0, 0] width 0 height 0
type input "chromatix2022@gmail.com"
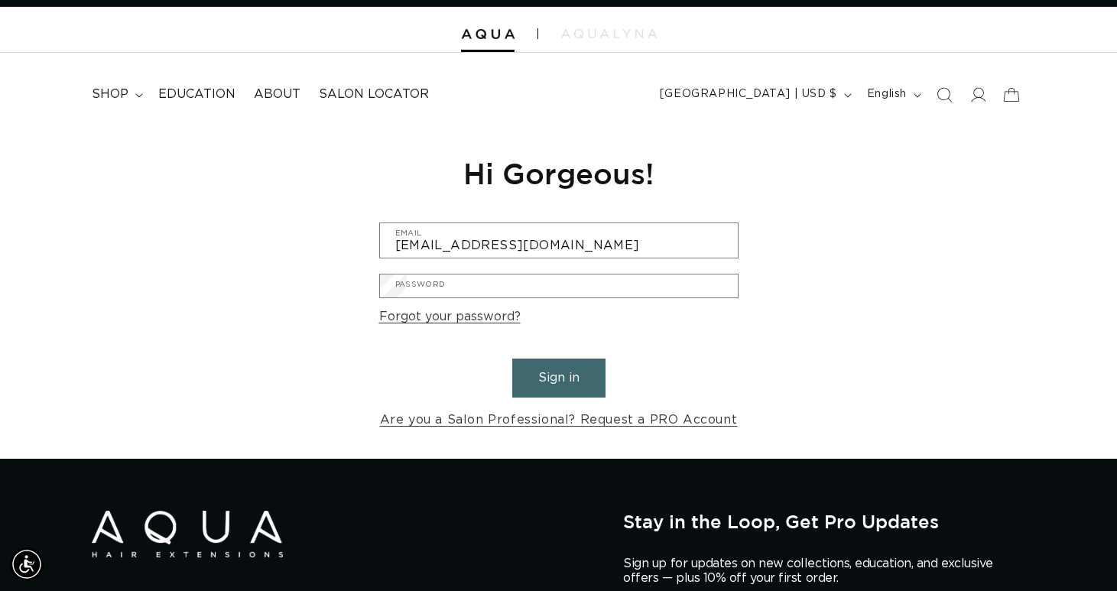
click at [0, 0] on button "Submit" at bounding box center [0, 0] width 0 height 0
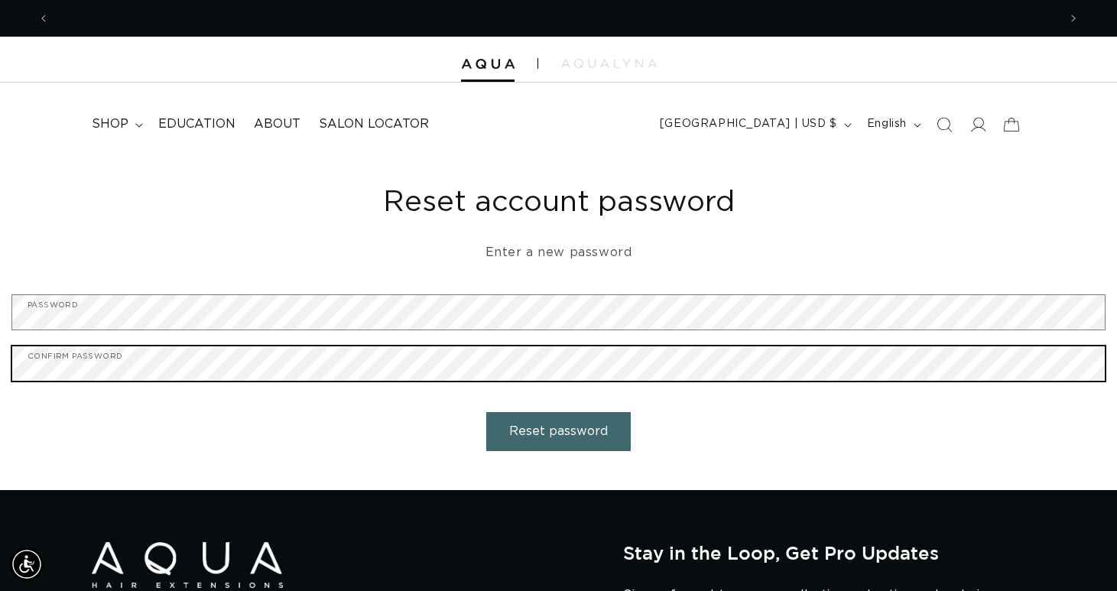
scroll to position [0, 1008]
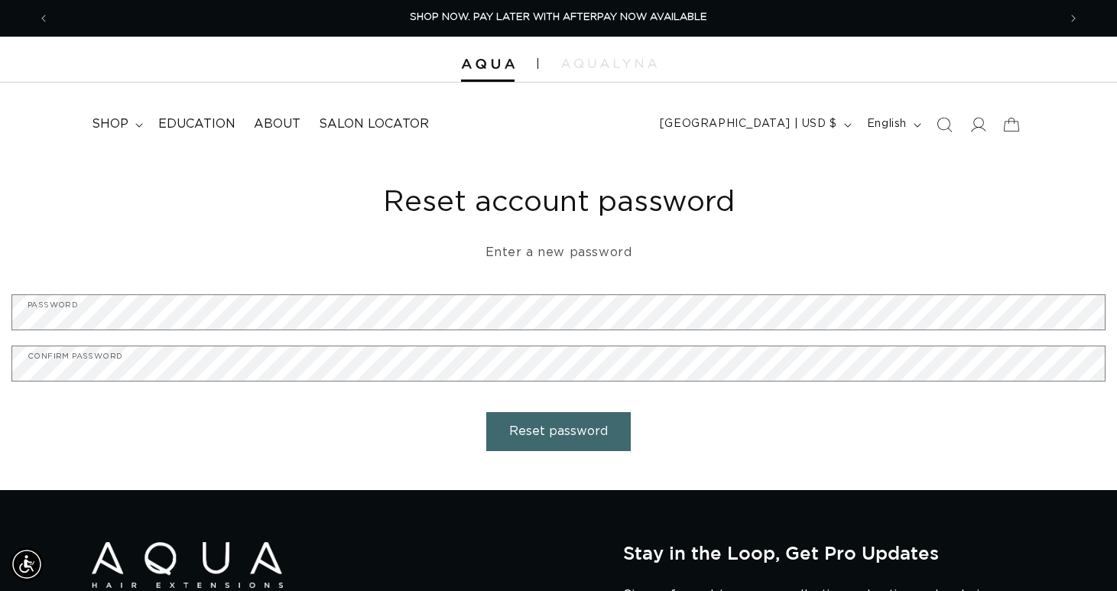
click at [569, 441] on button "Reset password" at bounding box center [558, 431] width 144 height 39
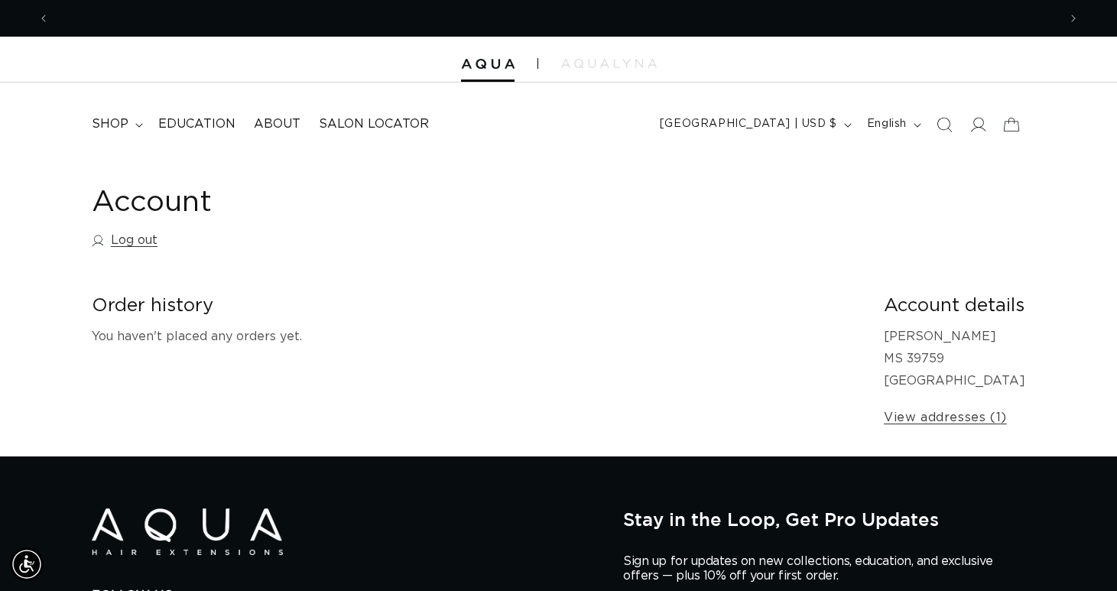
scroll to position [0, 1008]
click at [106, 120] on span "shop" at bounding box center [110, 124] width 37 height 16
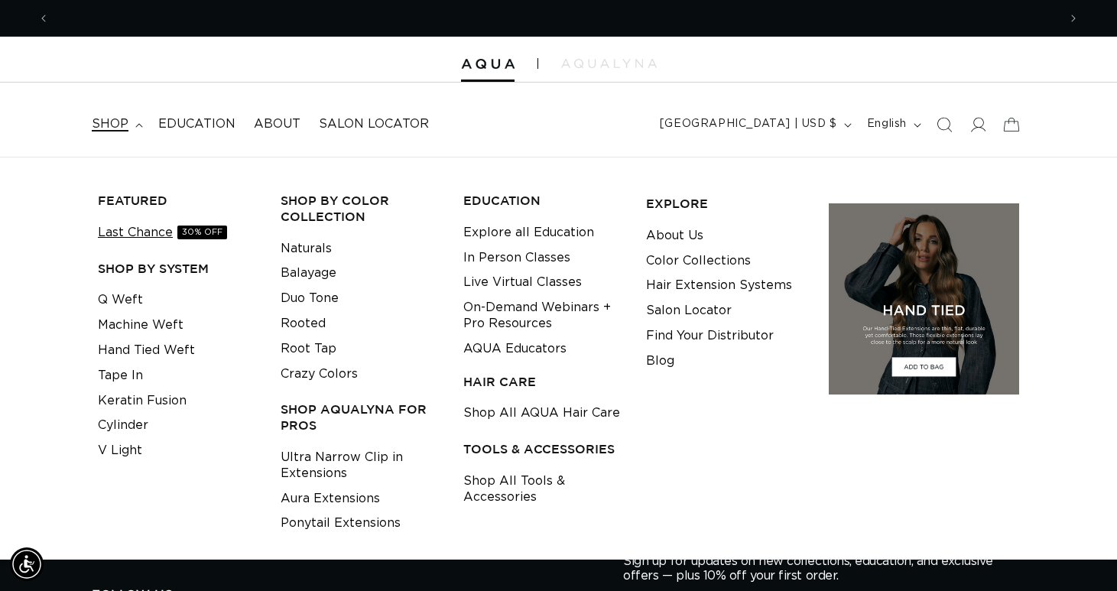
scroll to position [0, 0]
click at [152, 231] on link "Last Chance 30% OFF" at bounding box center [162, 232] width 129 height 25
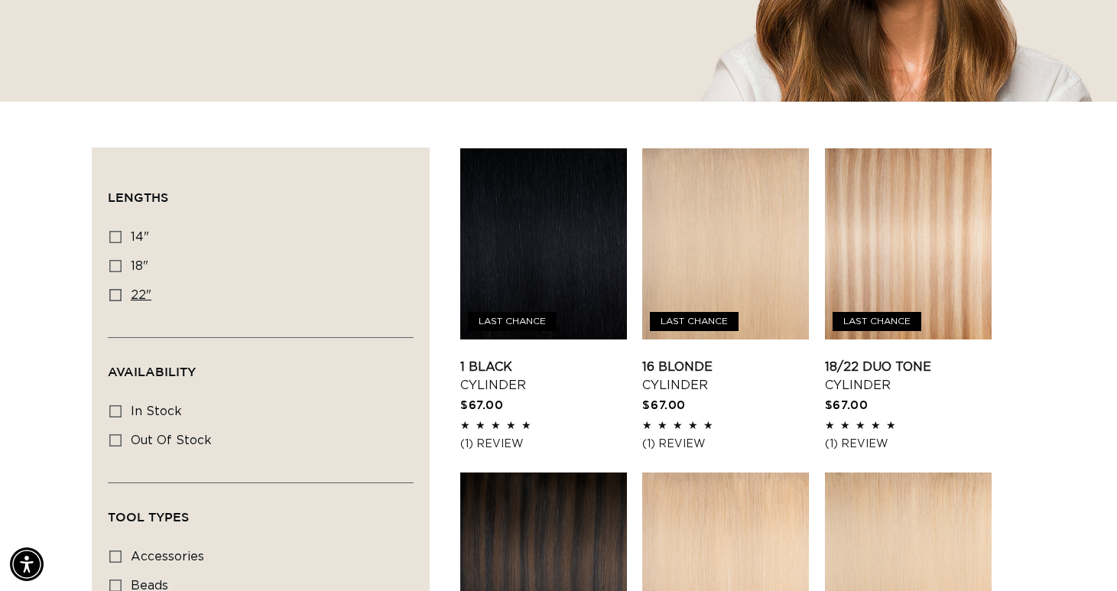
click at [115, 290] on icon at bounding box center [115, 295] width 12 height 12
click at [115, 290] on input "22" 22" (12 products)" at bounding box center [115, 295] width 12 height 12
checkbox input "true"
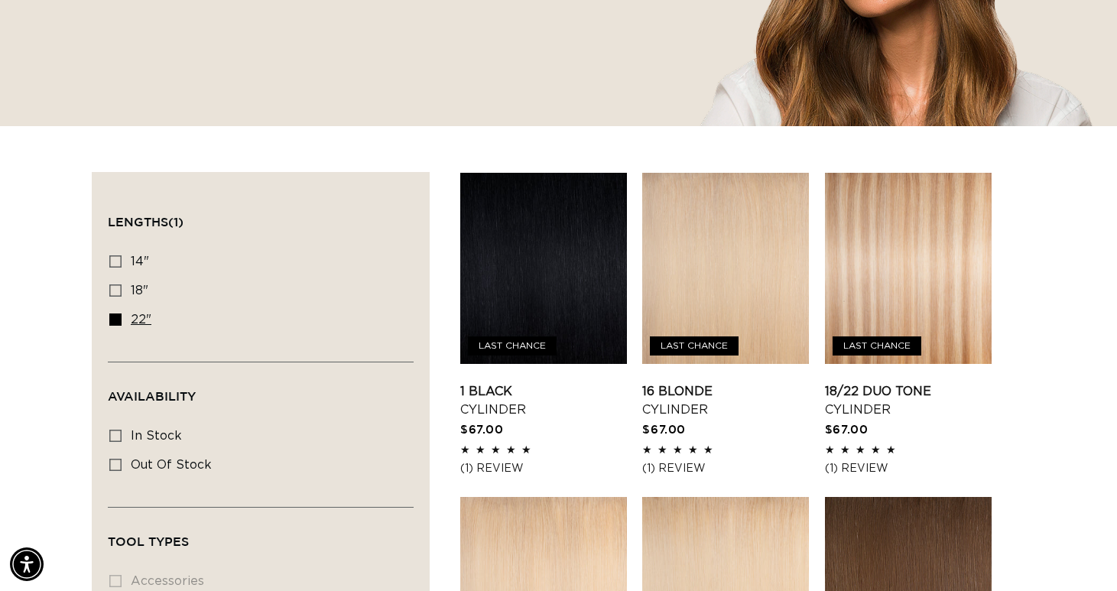
click at [117, 319] on icon at bounding box center [115, 319] width 12 height 12
click at [117, 319] on input "22" 22" (12 products)" at bounding box center [115, 319] width 12 height 12
checkbox input "false"
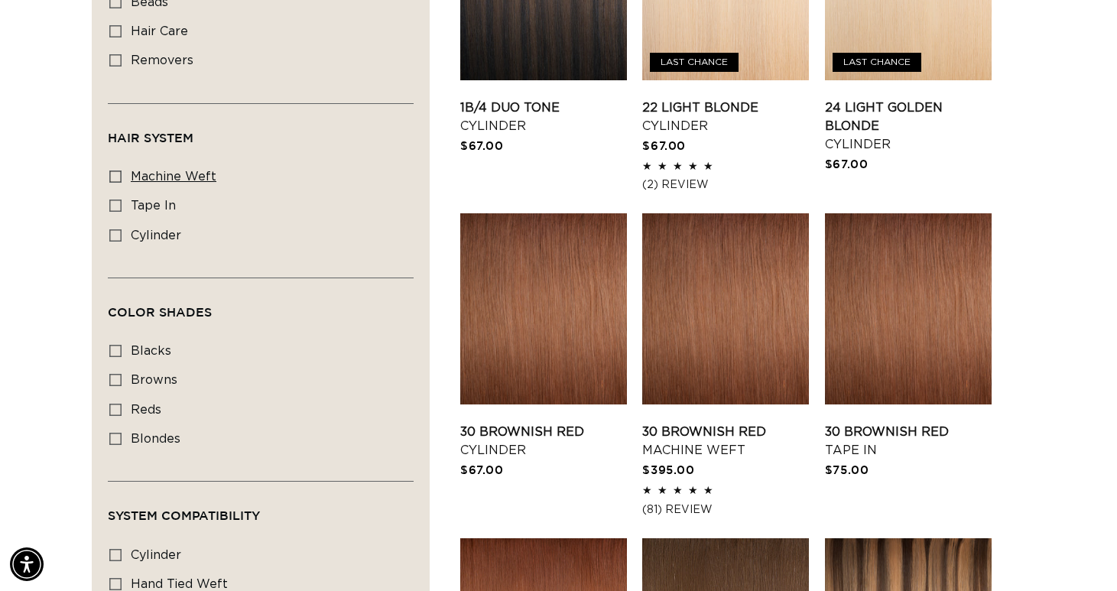
click at [117, 172] on icon at bounding box center [115, 176] width 12 height 12
click at [117, 172] on input "machine weft machine weft (2 products)" at bounding box center [115, 176] width 12 height 12
checkbox input "true"
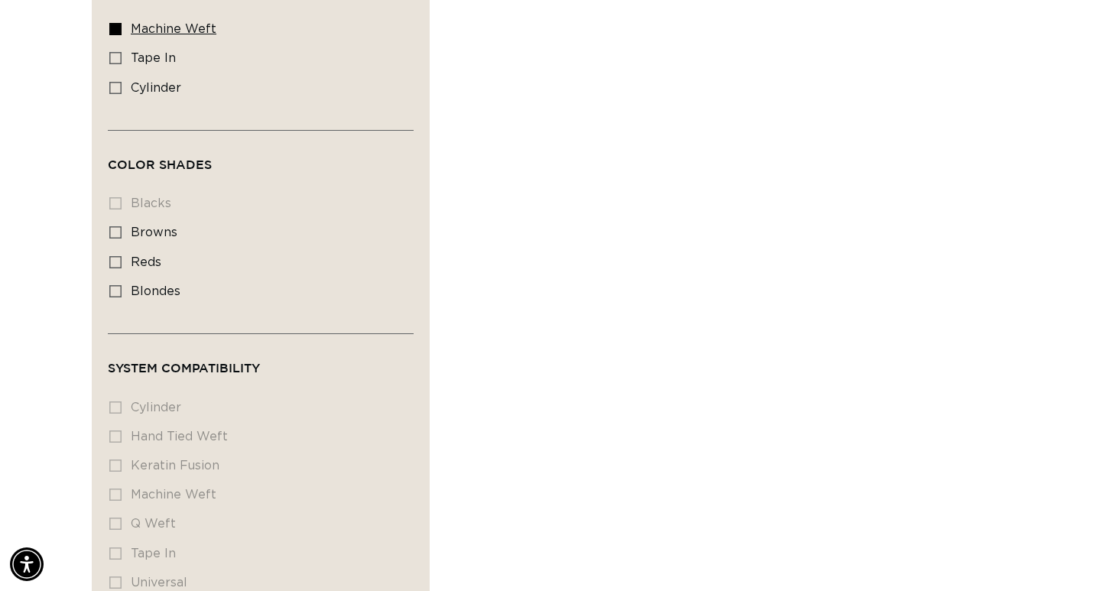
click at [115, 23] on icon at bounding box center [115, 29] width 12 height 12
click at [115, 23] on input "machine weft machine weft (2 products)" at bounding box center [115, 29] width 12 height 12
checkbox input "false"
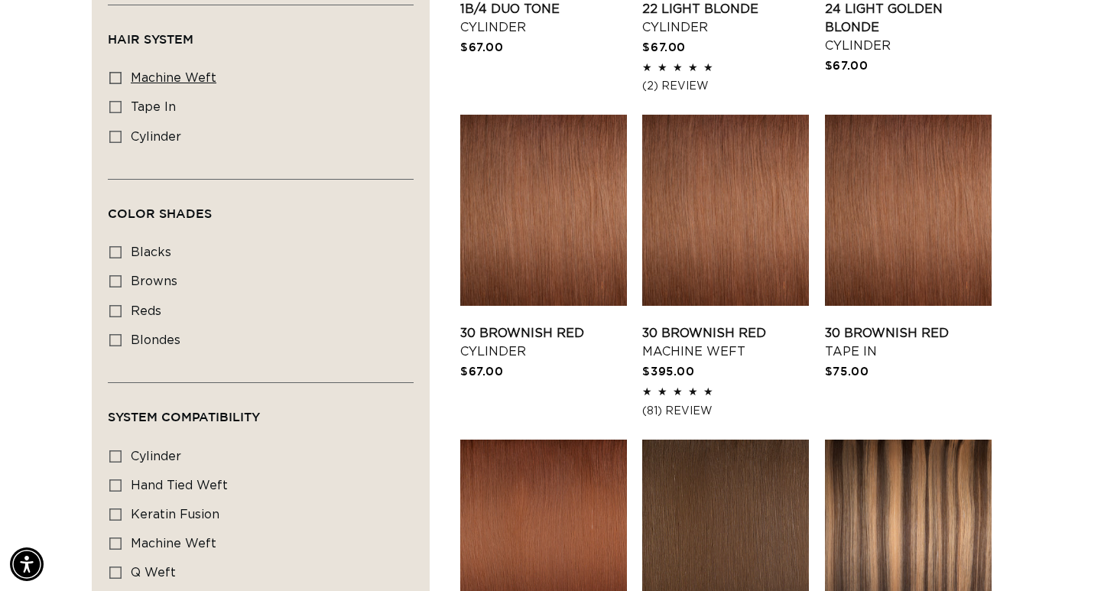
click at [117, 85] on label "machine weft machine weft (2 products)" at bounding box center [256, 78] width 294 height 29
click at [117, 84] on input "machine weft machine weft (2 products)" at bounding box center [115, 78] width 12 height 12
checkbox input "true"
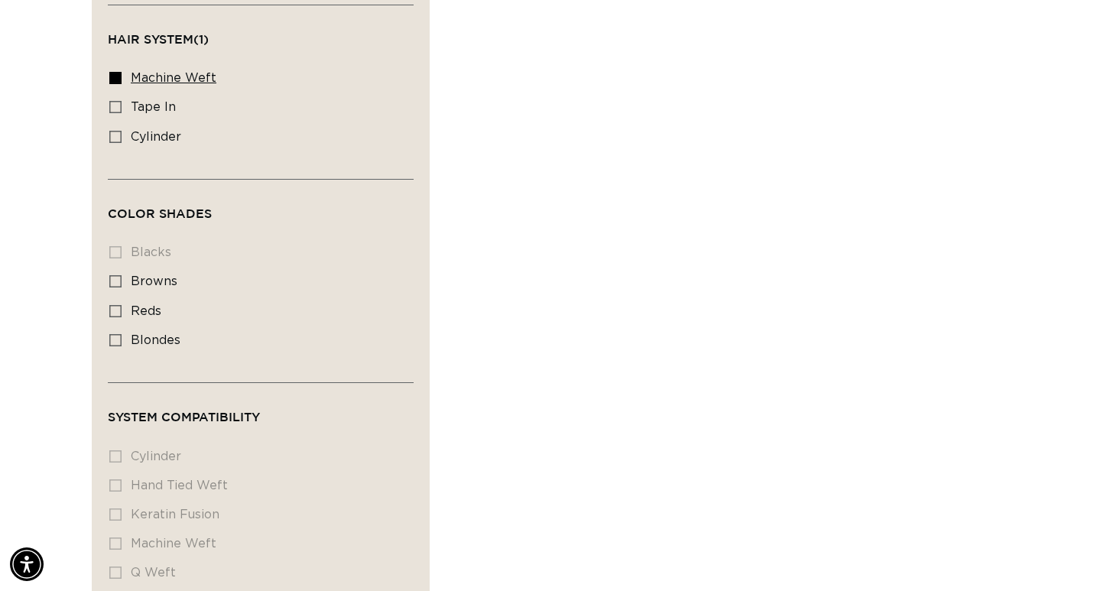
click at [114, 72] on icon at bounding box center [115, 78] width 12 height 12
click at [114, 72] on input "machine weft machine weft (2 products)" at bounding box center [115, 78] width 12 height 12
checkbox input "false"
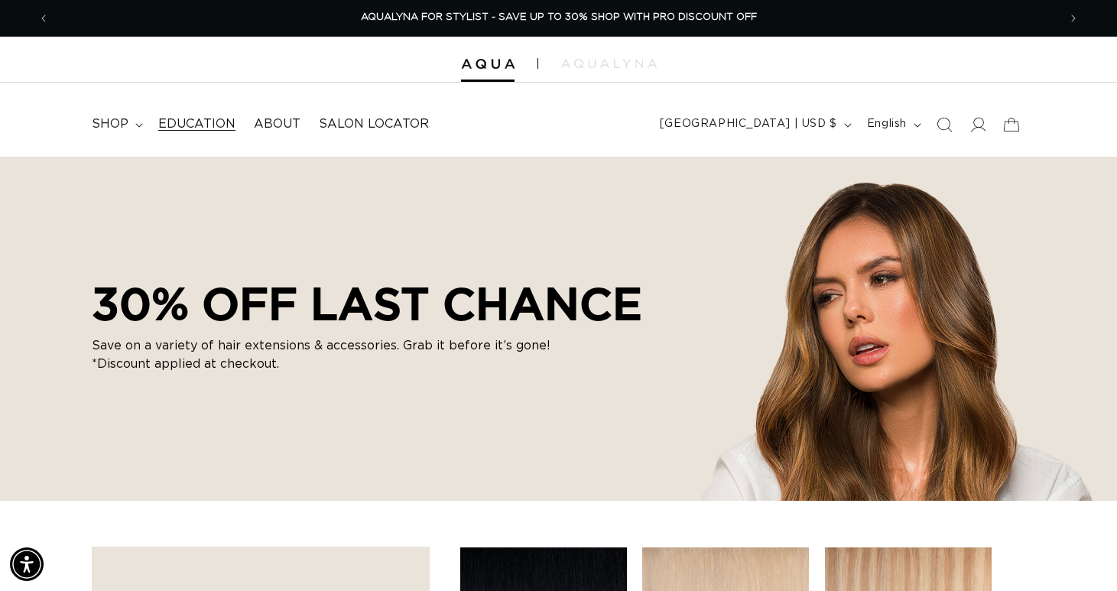
click at [200, 126] on span "Education" at bounding box center [196, 124] width 77 height 16
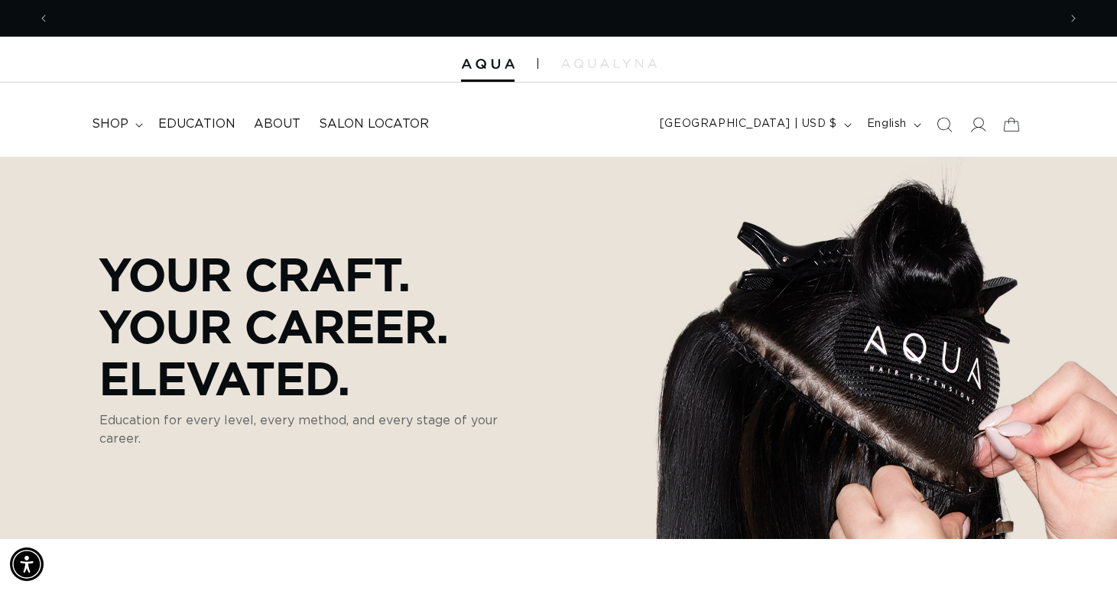
scroll to position [0, 2017]
